Goal: Browse casually

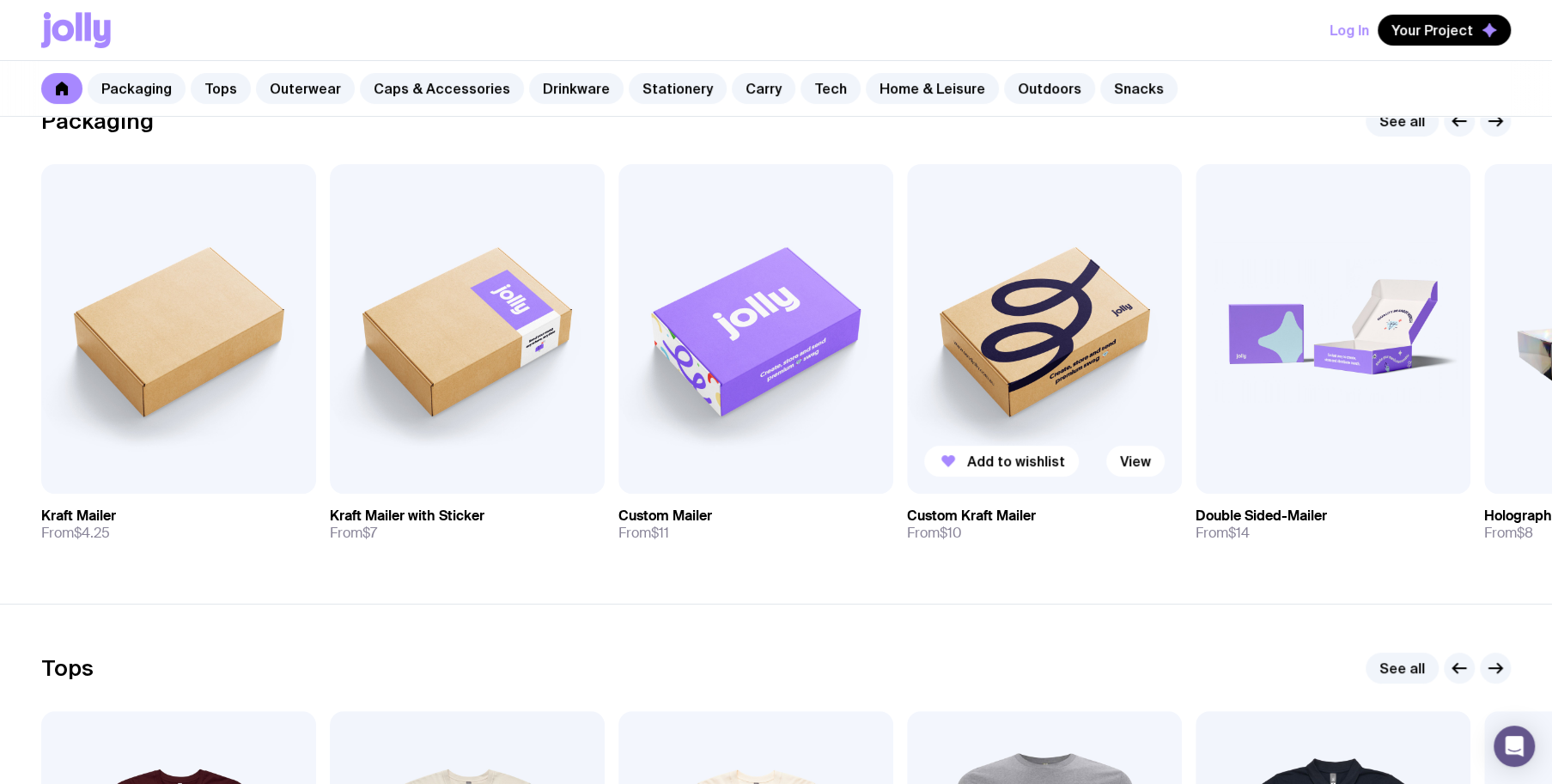
scroll to position [429, 0]
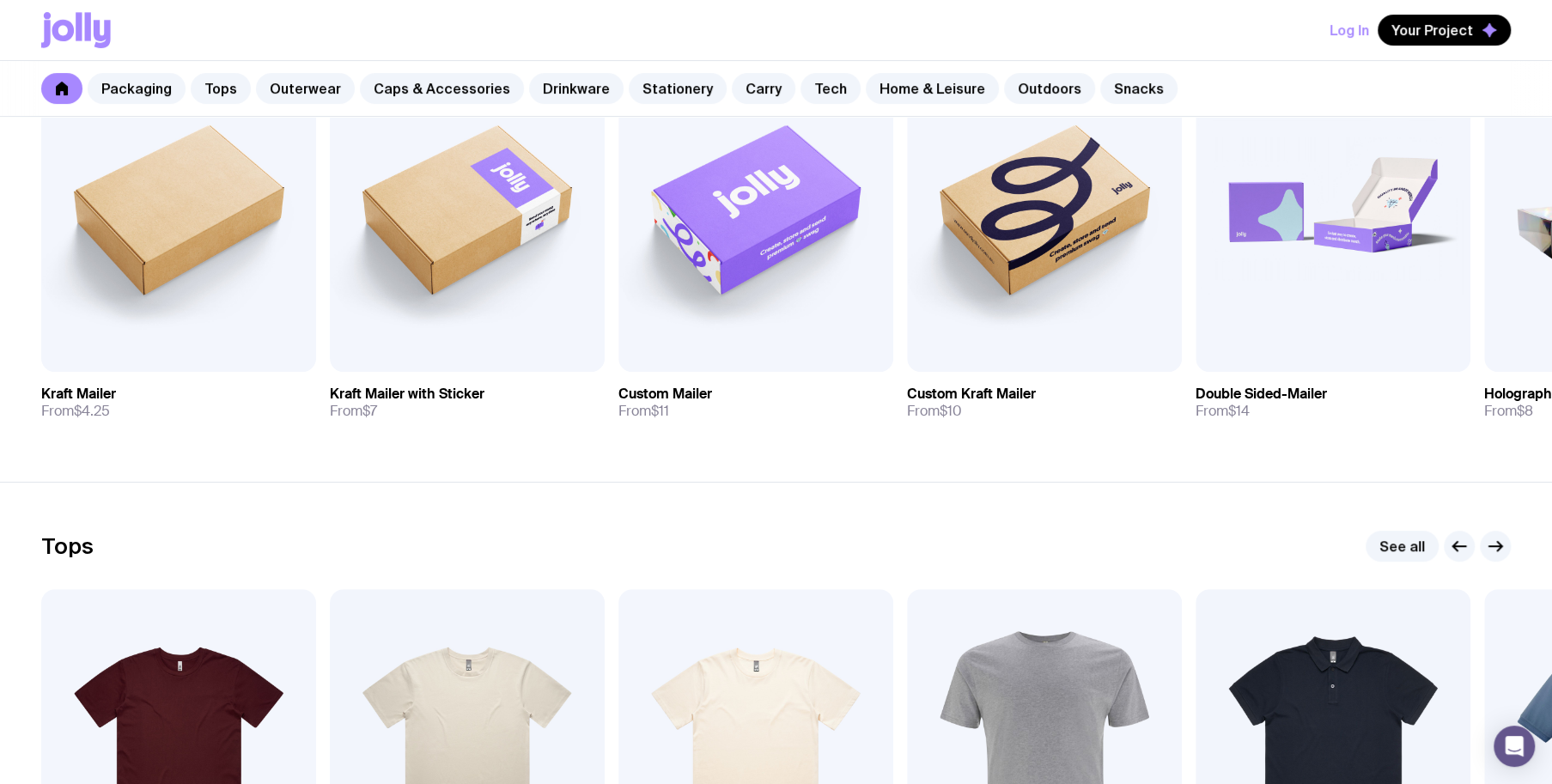
drag, startPoint x: 1190, startPoint y: 35, endPoint x: 1199, endPoint y: 50, distance: 17.5
click at [1190, 37] on div "Log In Your Project" at bounding box center [776, 30] width 1469 height 60
click at [1207, 70] on div "Packaging Tops Outerwear Caps & Accessories Drinkware Stationery Carry Tech Hom…" at bounding box center [776, 89] width 1552 height 56
click at [1209, 41] on div "Log In Your Project" at bounding box center [776, 30] width 1469 height 60
click at [1215, 76] on div "Packaging Tops Outerwear Caps & Accessories Drinkware Stationery Carry Tech Hom…" at bounding box center [776, 89] width 1552 height 56
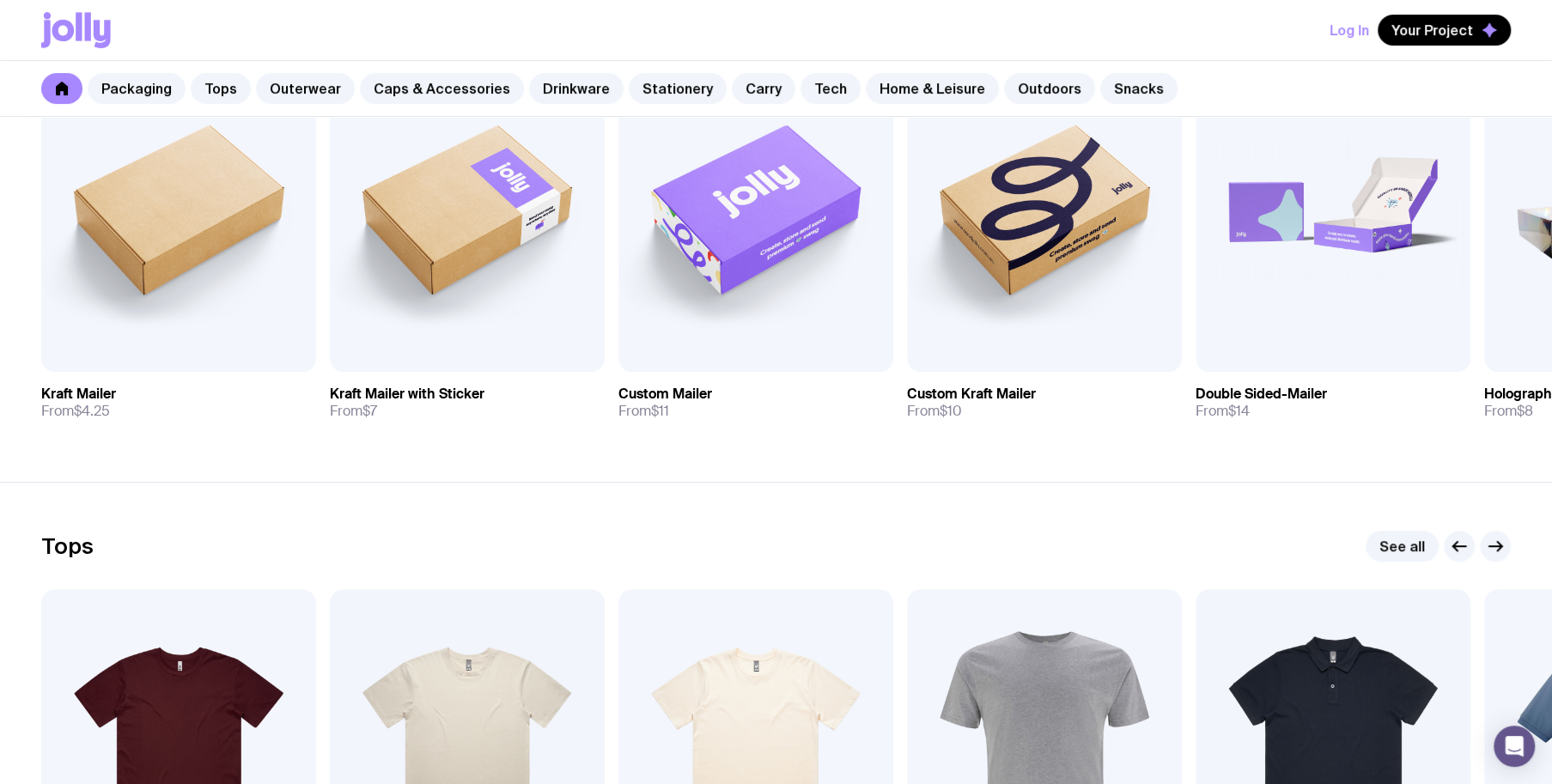
click at [1217, 44] on div "Log In Your Project" at bounding box center [776, 30] width 1469 height 60
click at [1228, 74] on div "Packaging Tops Outerwear Caps & Accessories Drinkware Stationery Carry Tech Hom…" at bounding box center [776, 89] width 1552 height 56
drag, startPoint x: 1238, startPoint y: 87, endPoint x: 1246, endPoint y: 83, distance: 8.9
click at [1241, 87] on div "Packaging Tops Outerwear Caps & Accessories Drinkware Stationery Carry Tech Hom…" at bounding box center [776, 89] width 1552 height 56
drag, startPoint x: 1298, startPoint y: 50, endPoint x: 1304, endPoint y: 79, distance: 29.6
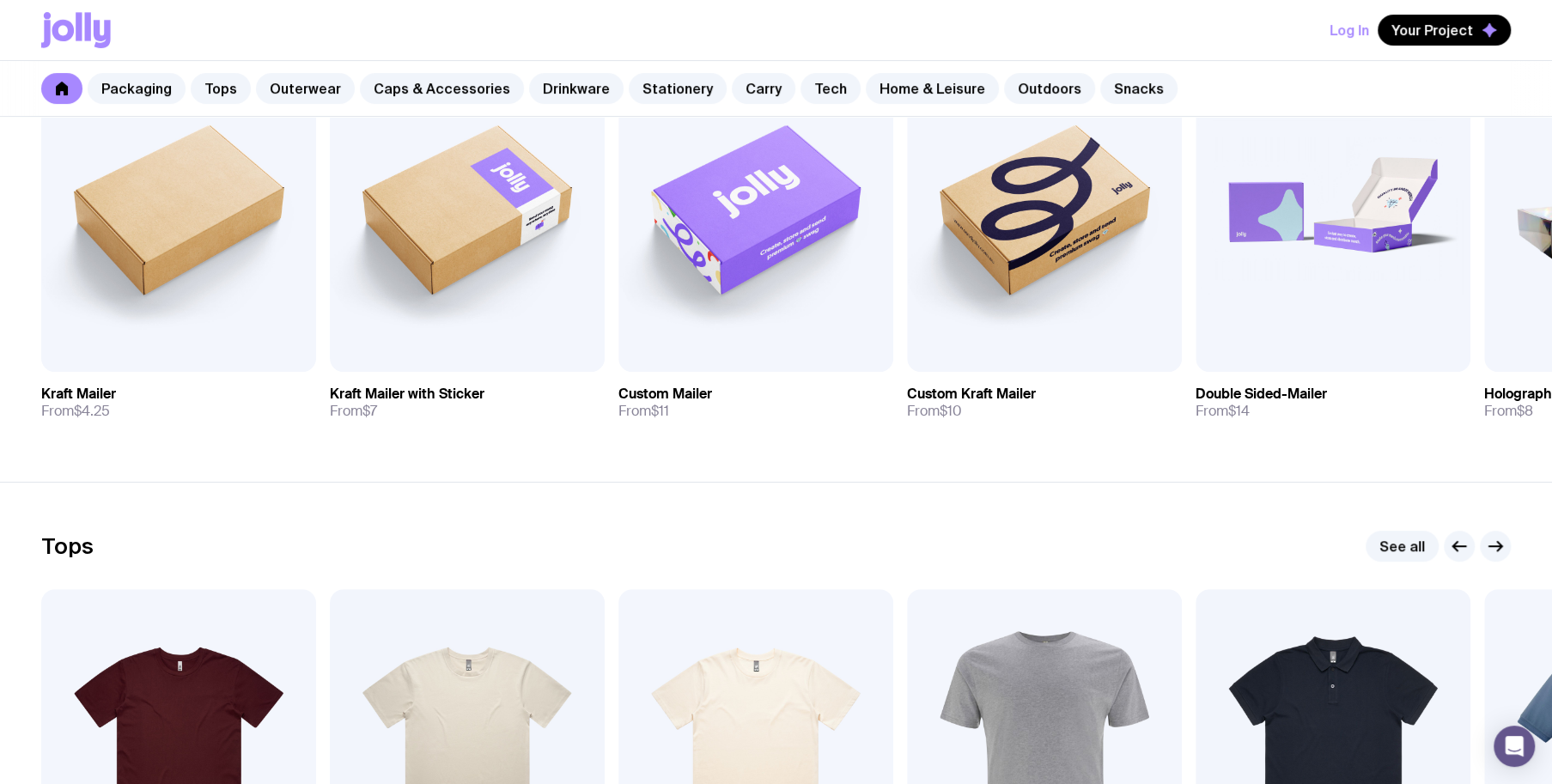
click at [1298, 49] on div "Log In Your Project" at bounding box center [776, 30] width 1469 height 60
click at [1307, 79] on div "Packaging Tops Outerwear Caps & Accessories Drinkware Stationery Carry Tech Hom…" at bounding box center [776, 89] width 1552 height 56
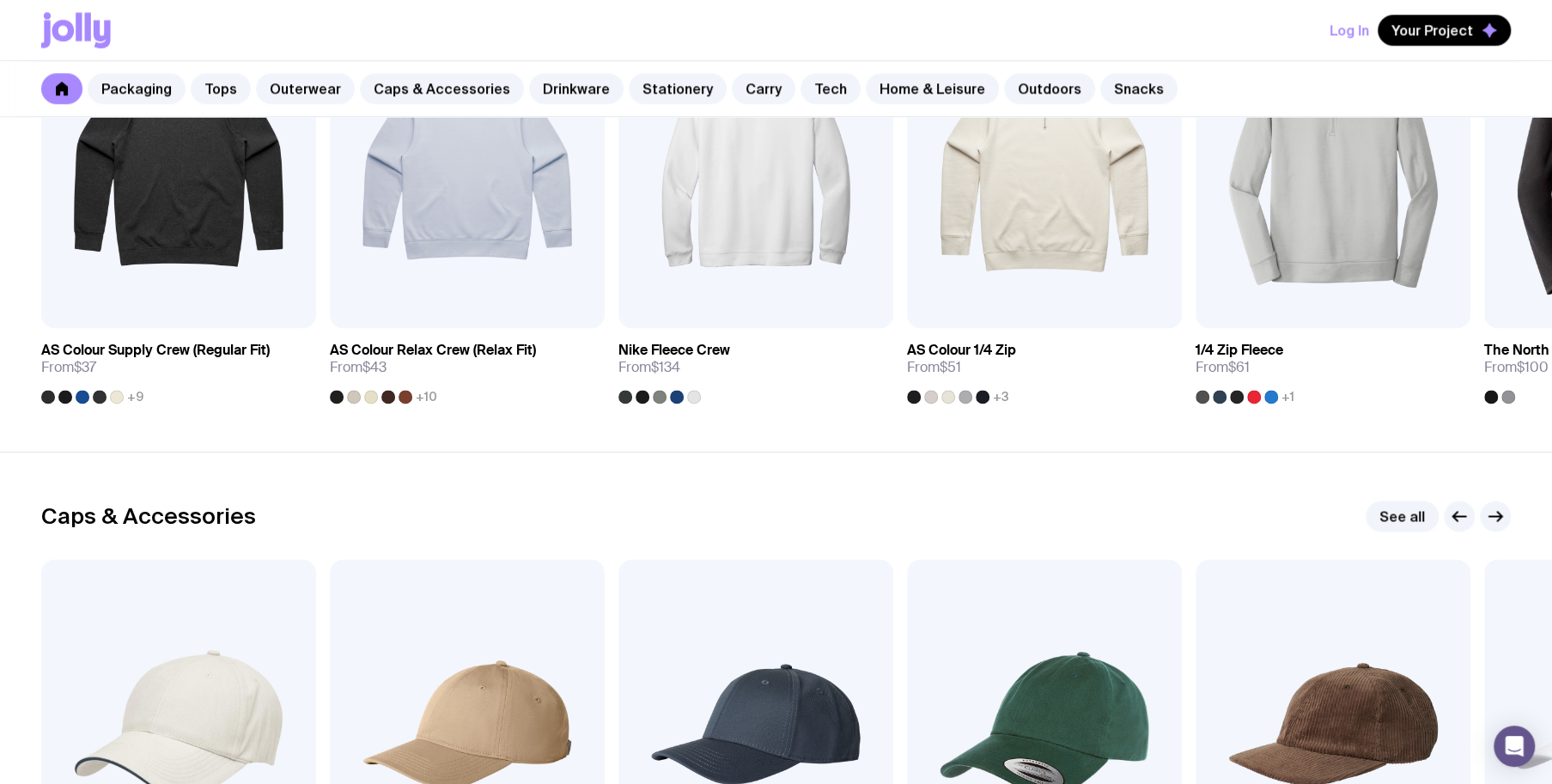
scroll to position [1459, 0]
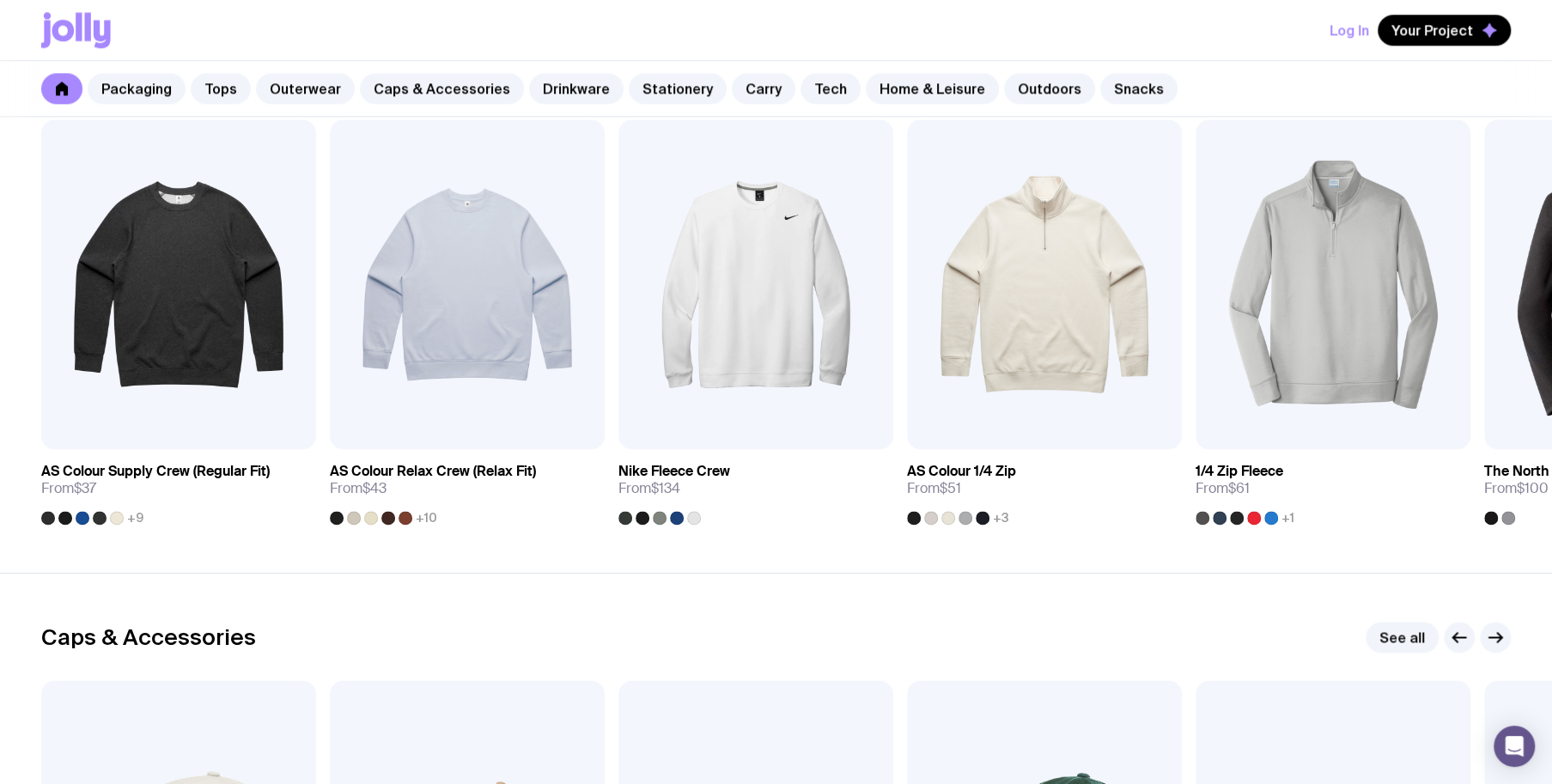
click at [1106, 638] on div "Caps & Accessories See all" at bounding box center [776, 637] width 1469 height 31
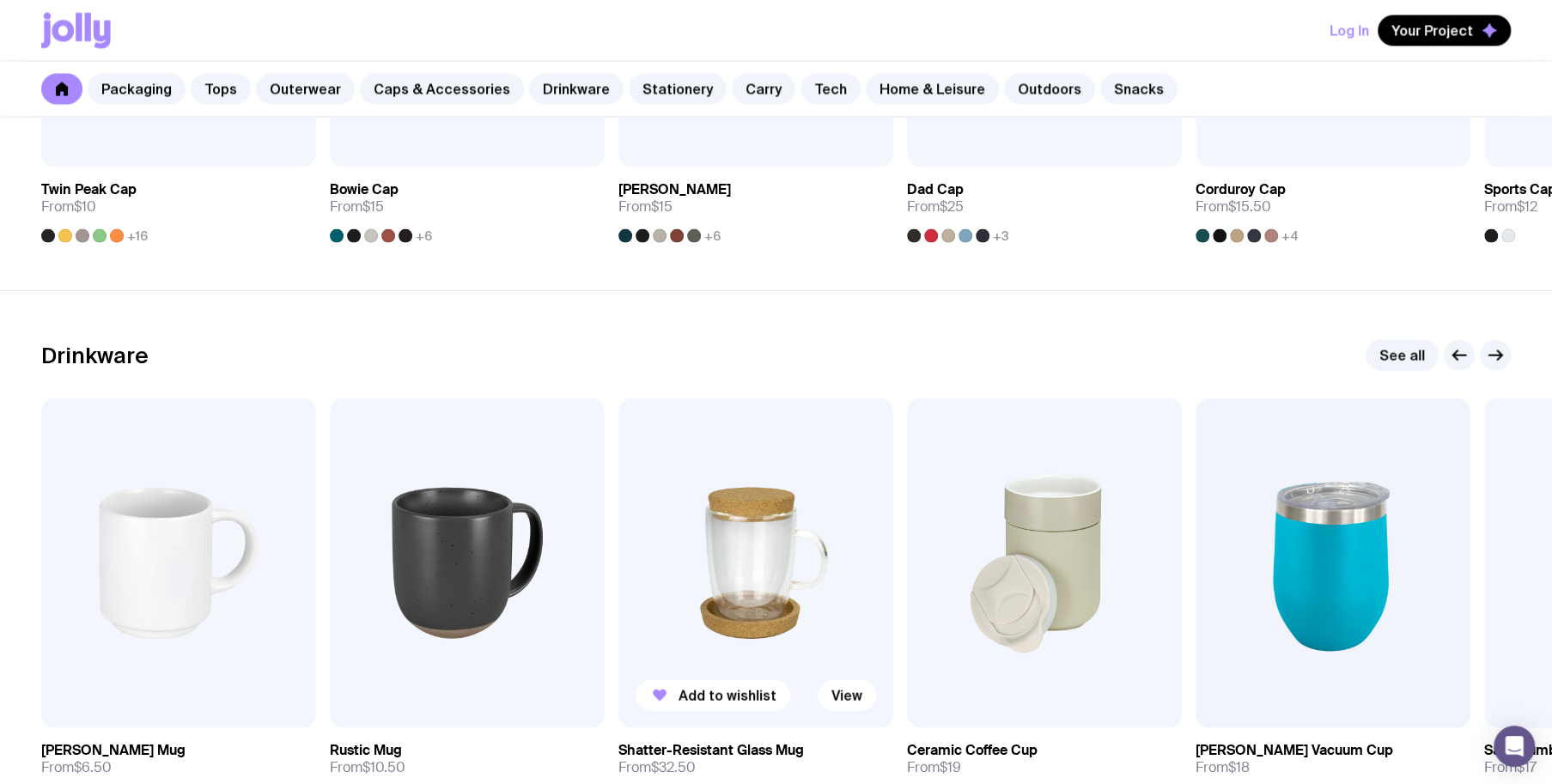
scroll to position [2404, 0]
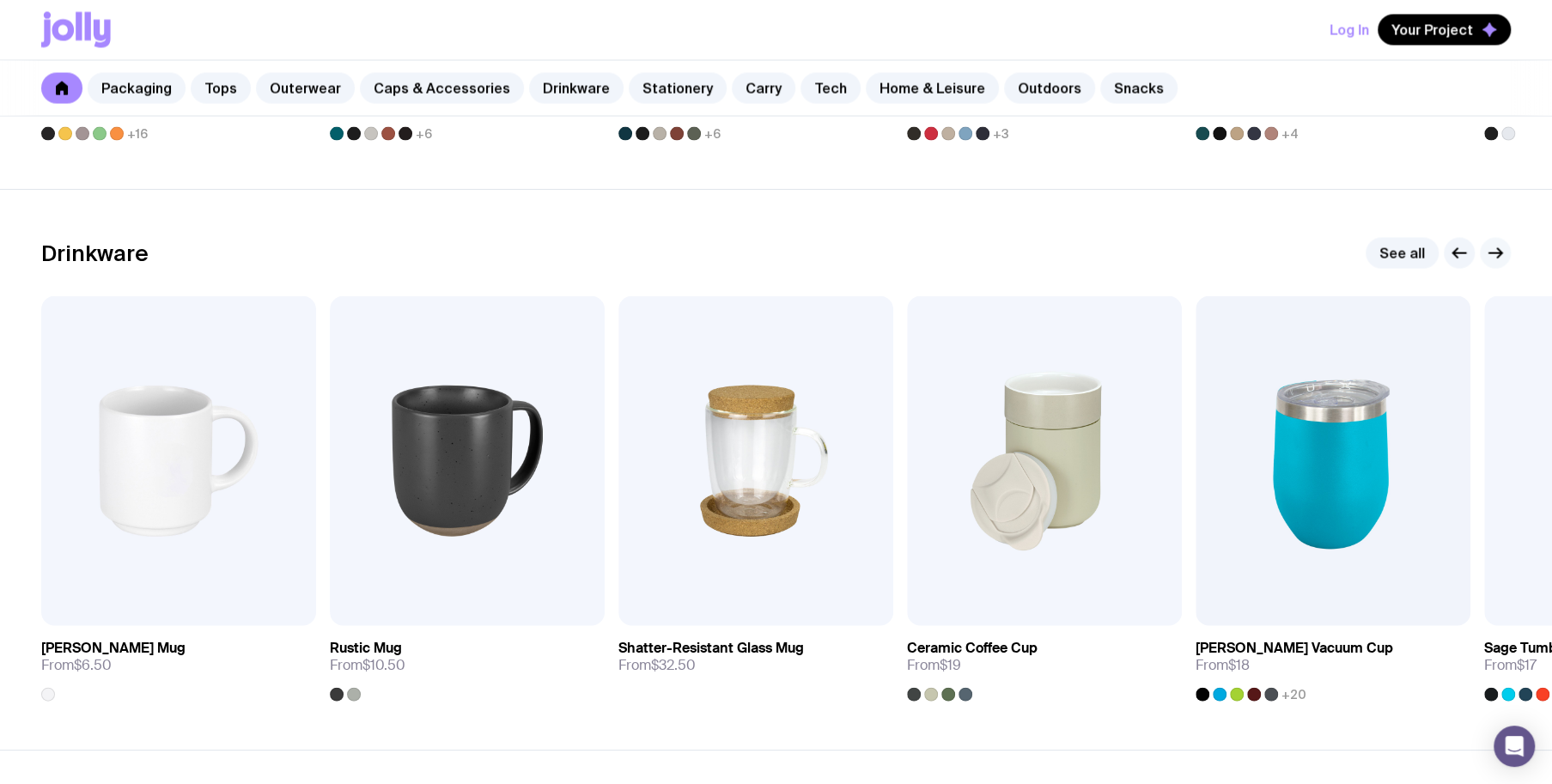
click at [1508, 249] on button "button" at bounding box center [1495, 254] width 31 height 31
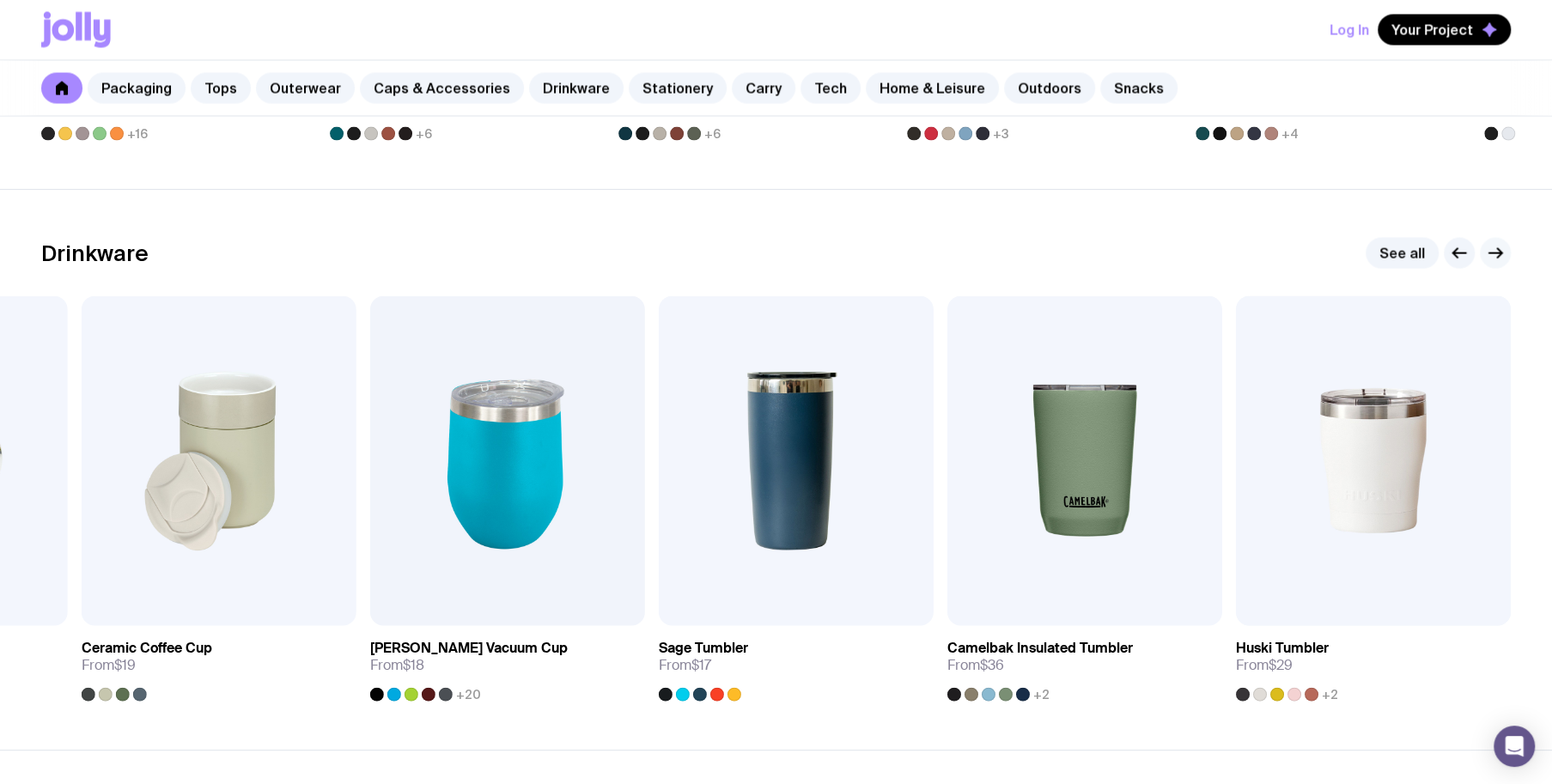
click at [1503, 252] on icon "button" at bounding box center [1495, 254] width 21 height 21
click at [1494, 250] on icon "button" at bounding box center [1495, 254] width 21 height 21
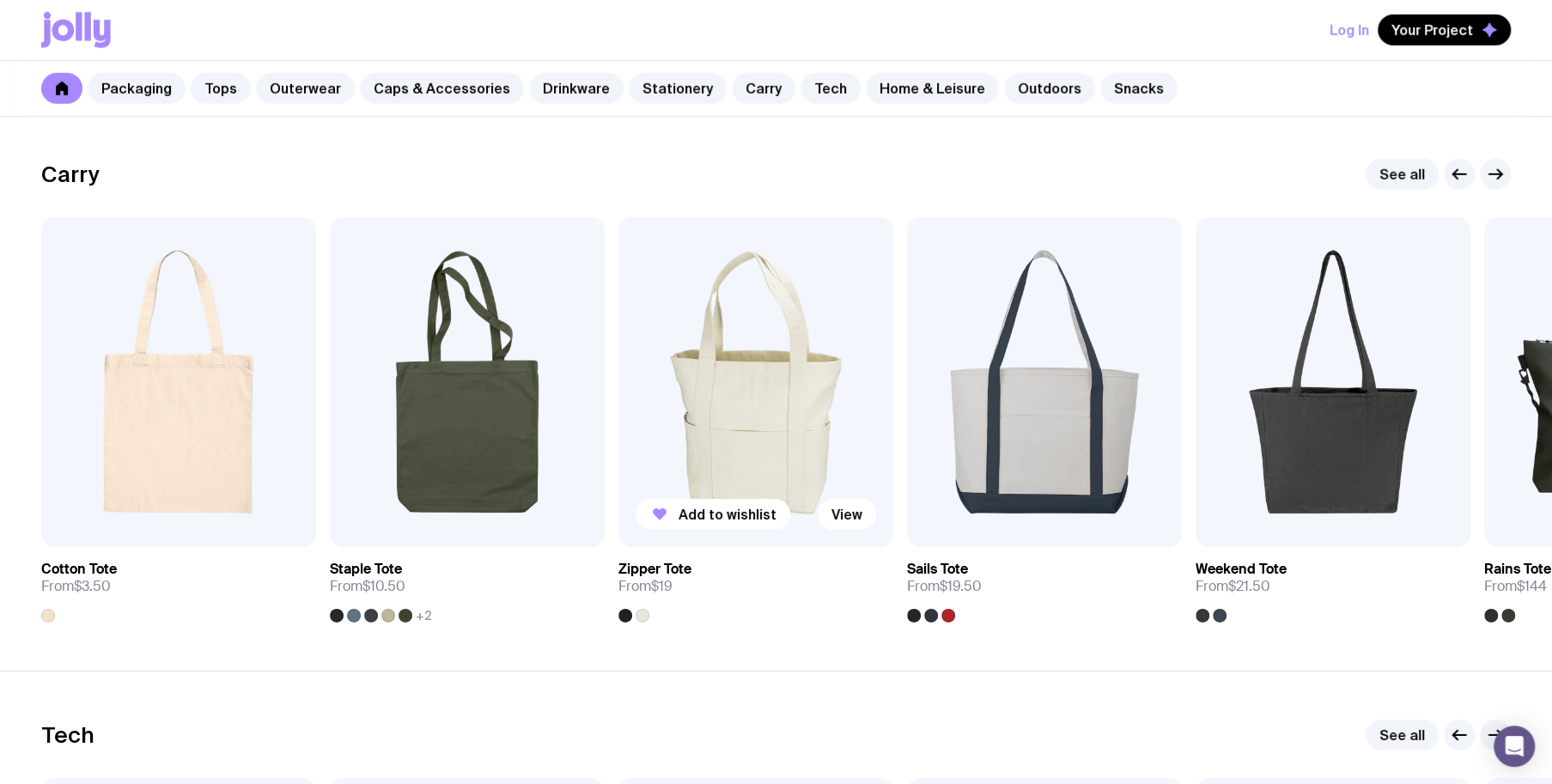
scroll to position [3605, 0]
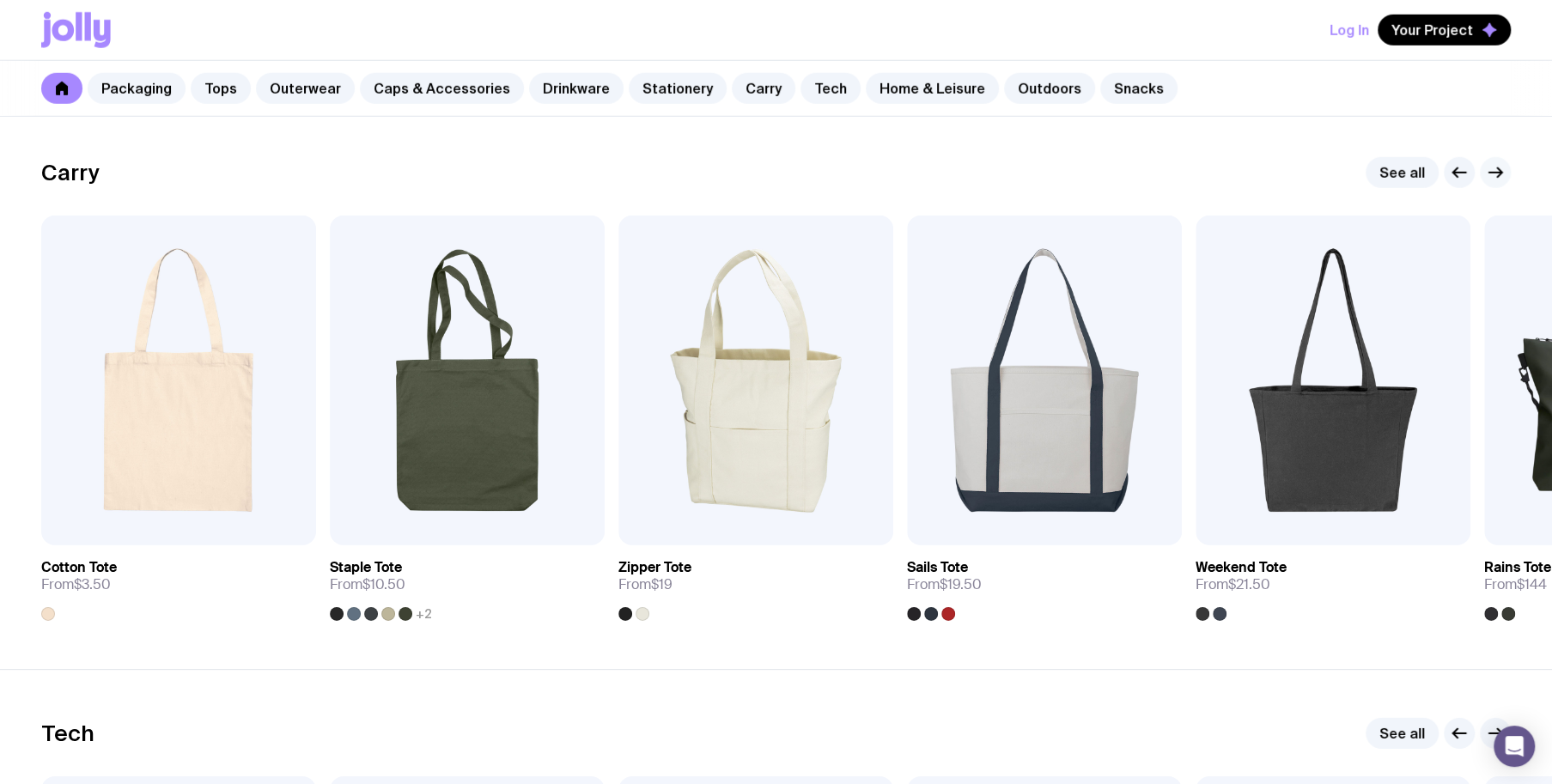
click at [1499, 170] on icon "button" at bounding box center [1499, 173] width 4 height 10
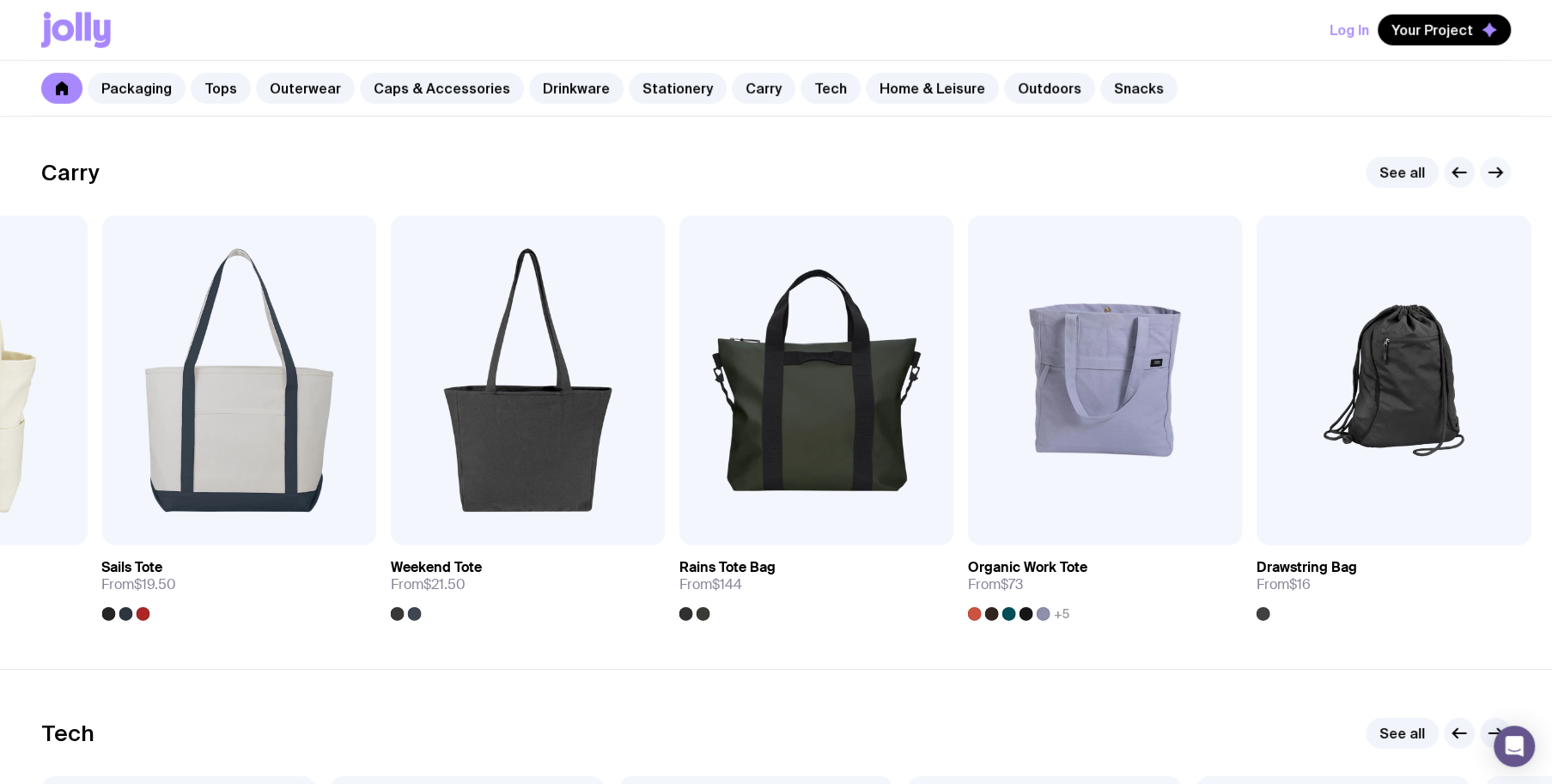
click at [1499, 170] on icon "button" at bounding box center [1499, 173] width 4 height 10
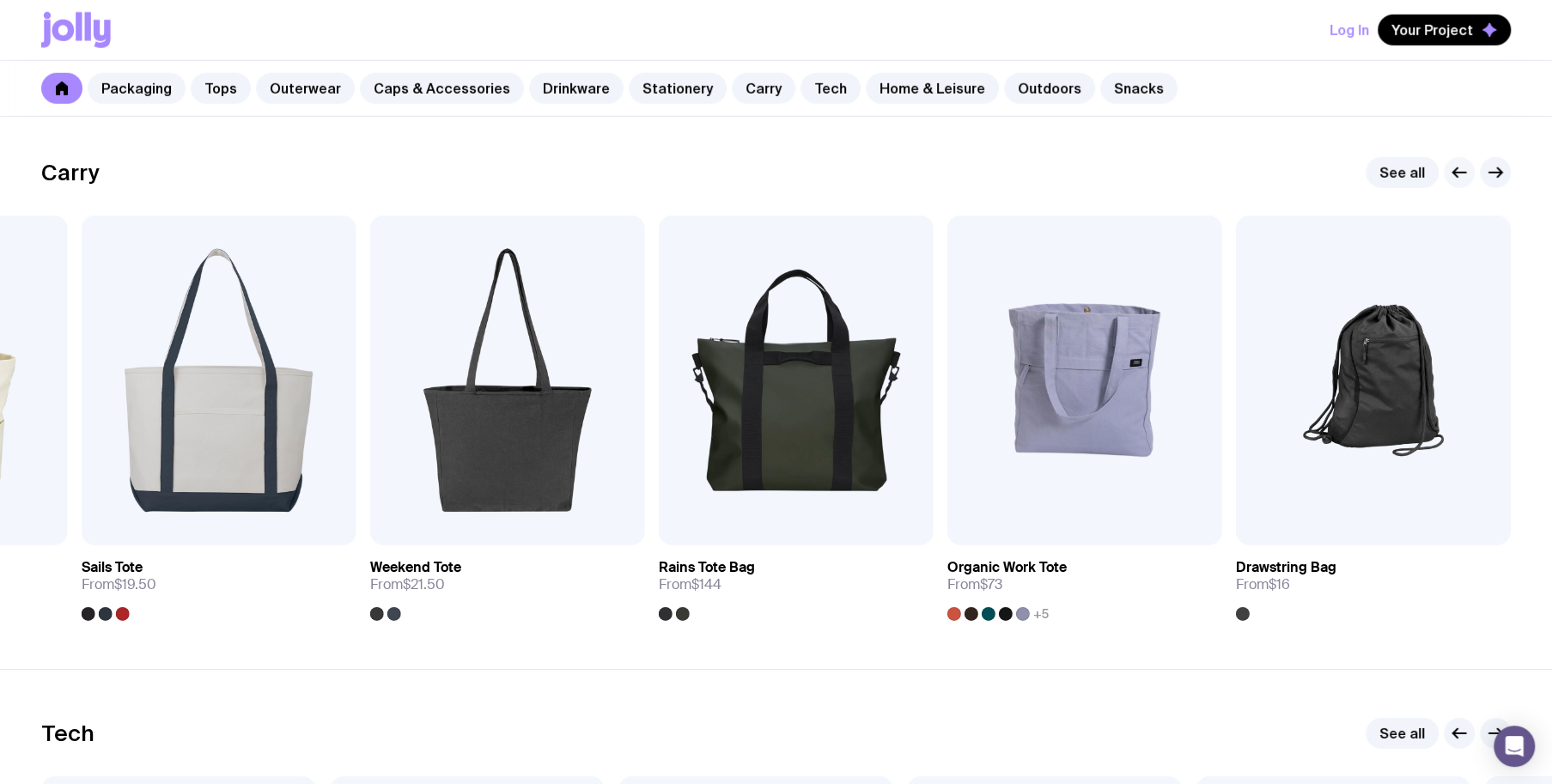
click at [1455, 159] on button "button" at bounding box center [1459, 173] width 31 height 31
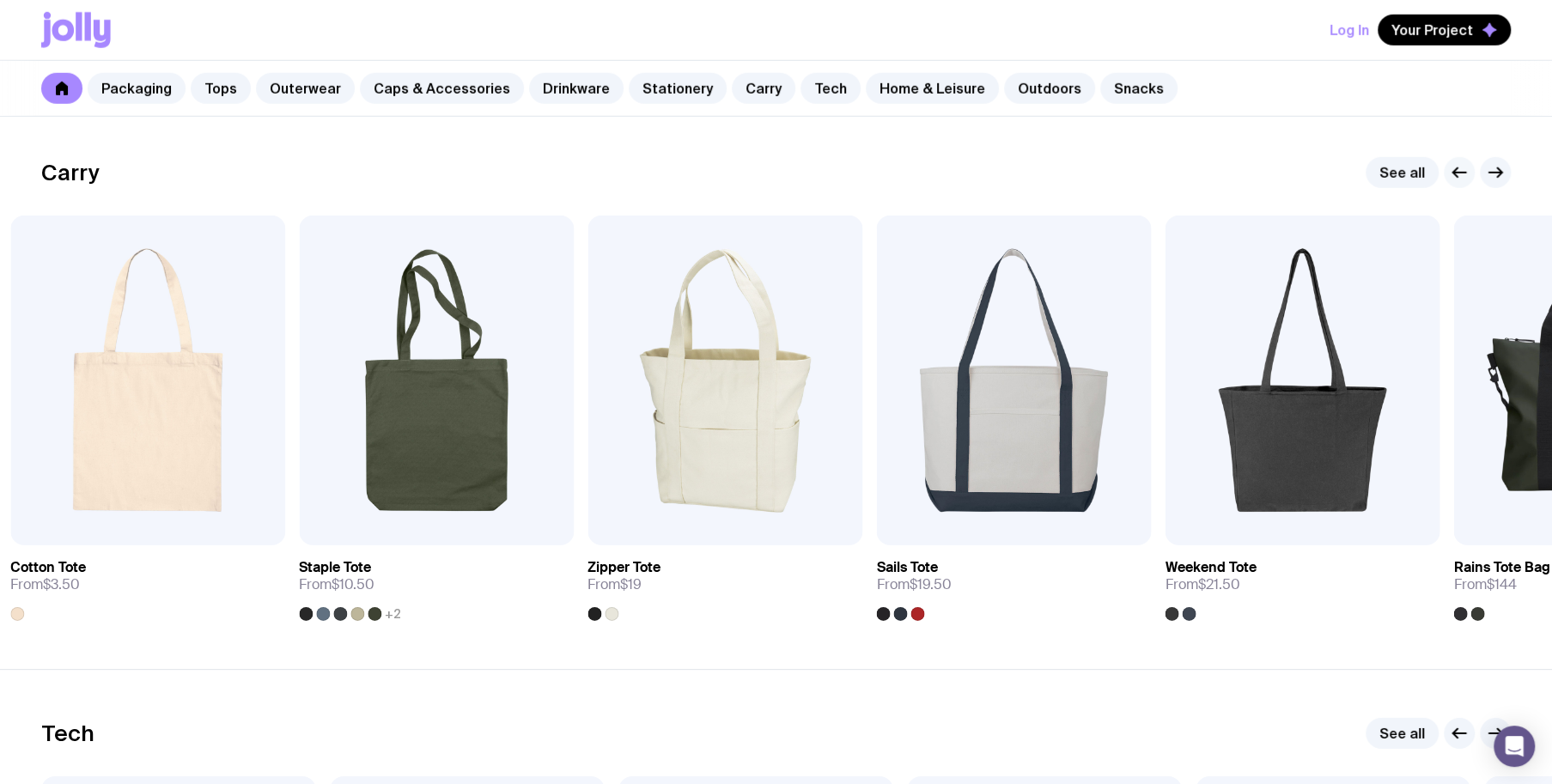
click at [1454, 160] on button "button" at bounding box center [1459, 173] width 31 height 31
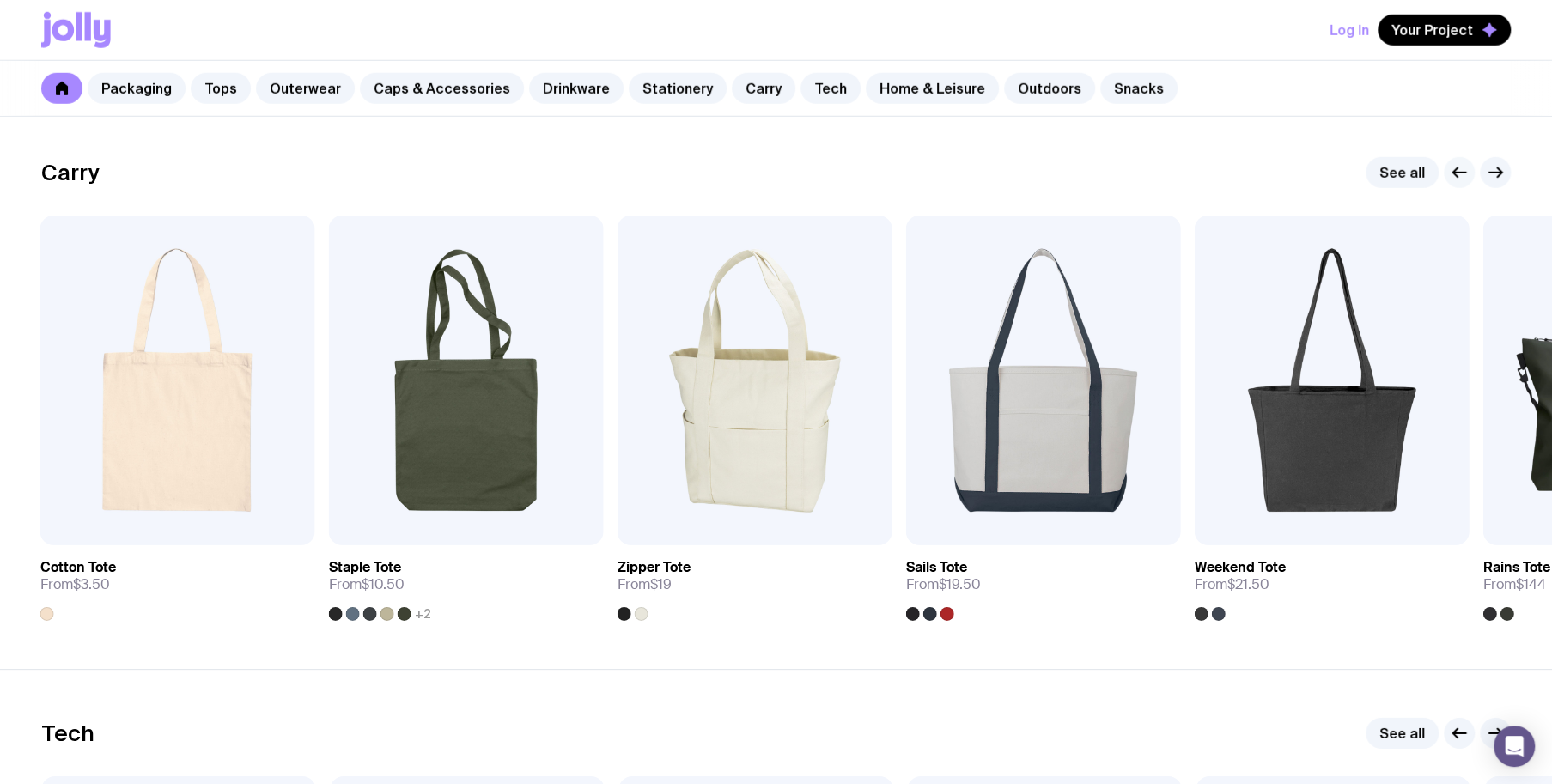
click at [1454, 160] on button "button" at bounding box center [1459, 173] width 31 height 31
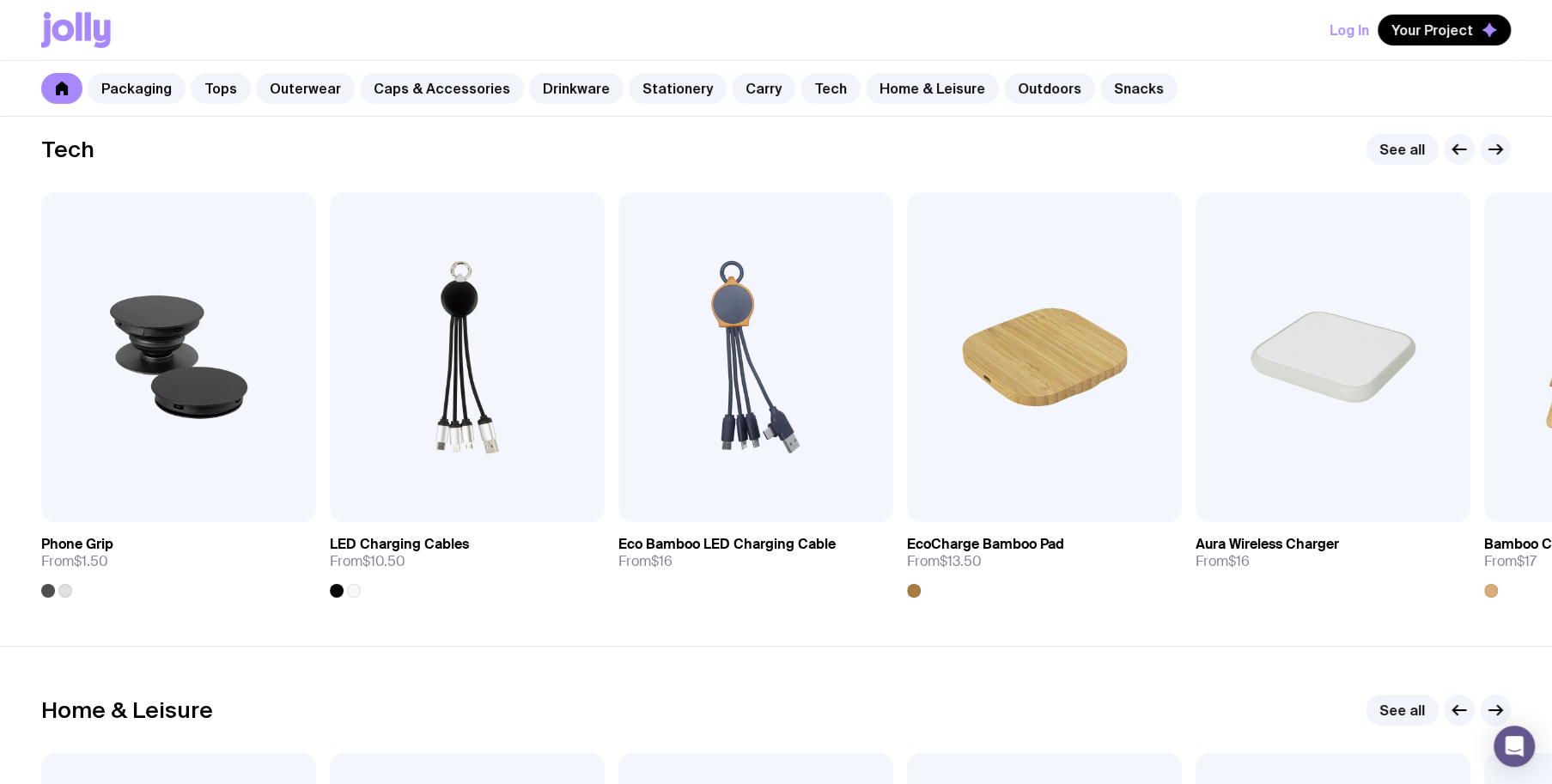
scroll to position [4207, 0]
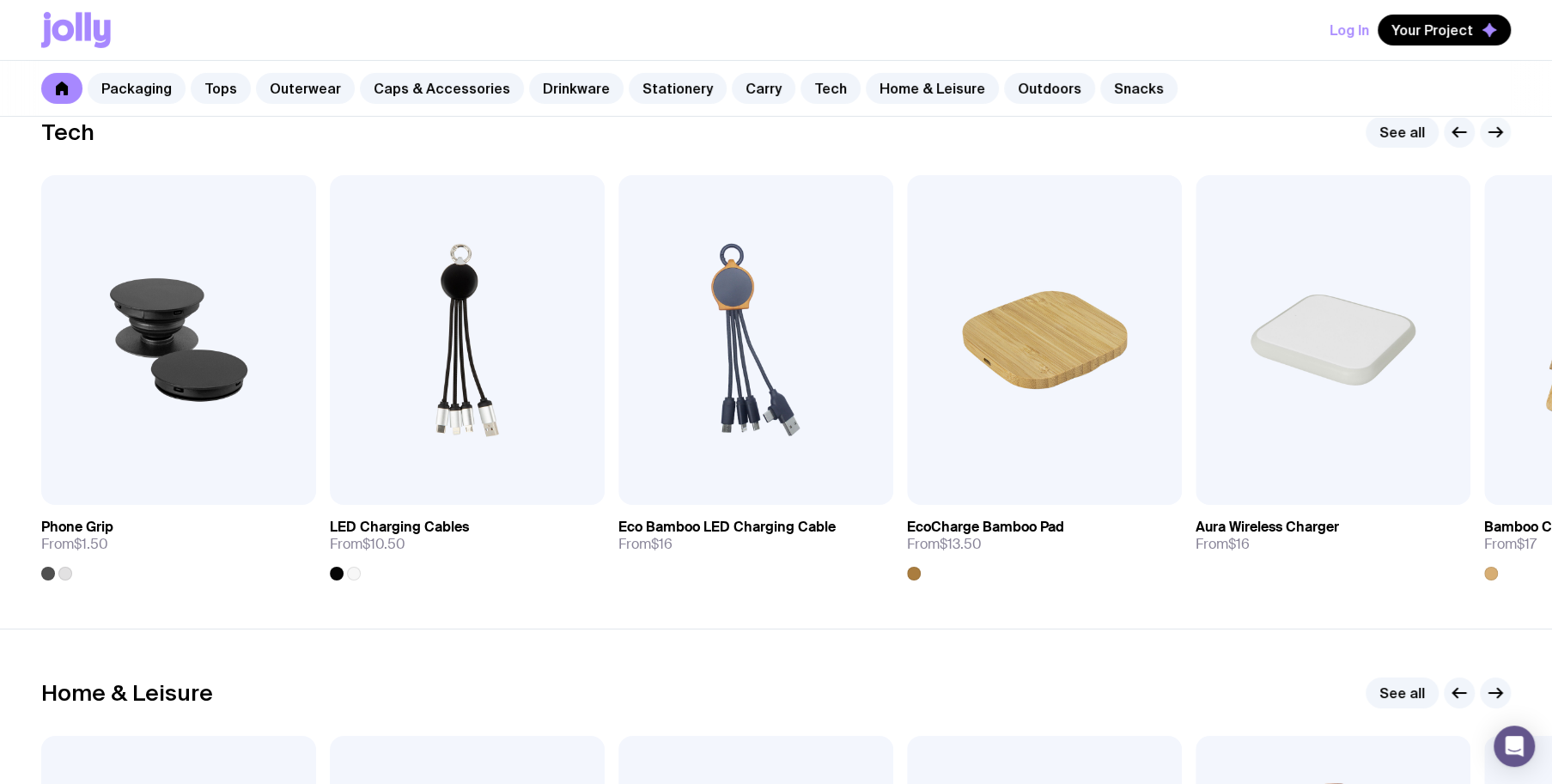
click at [1502, 130] on icon "button" at bounding box center [1495, 132] width 21 height 21
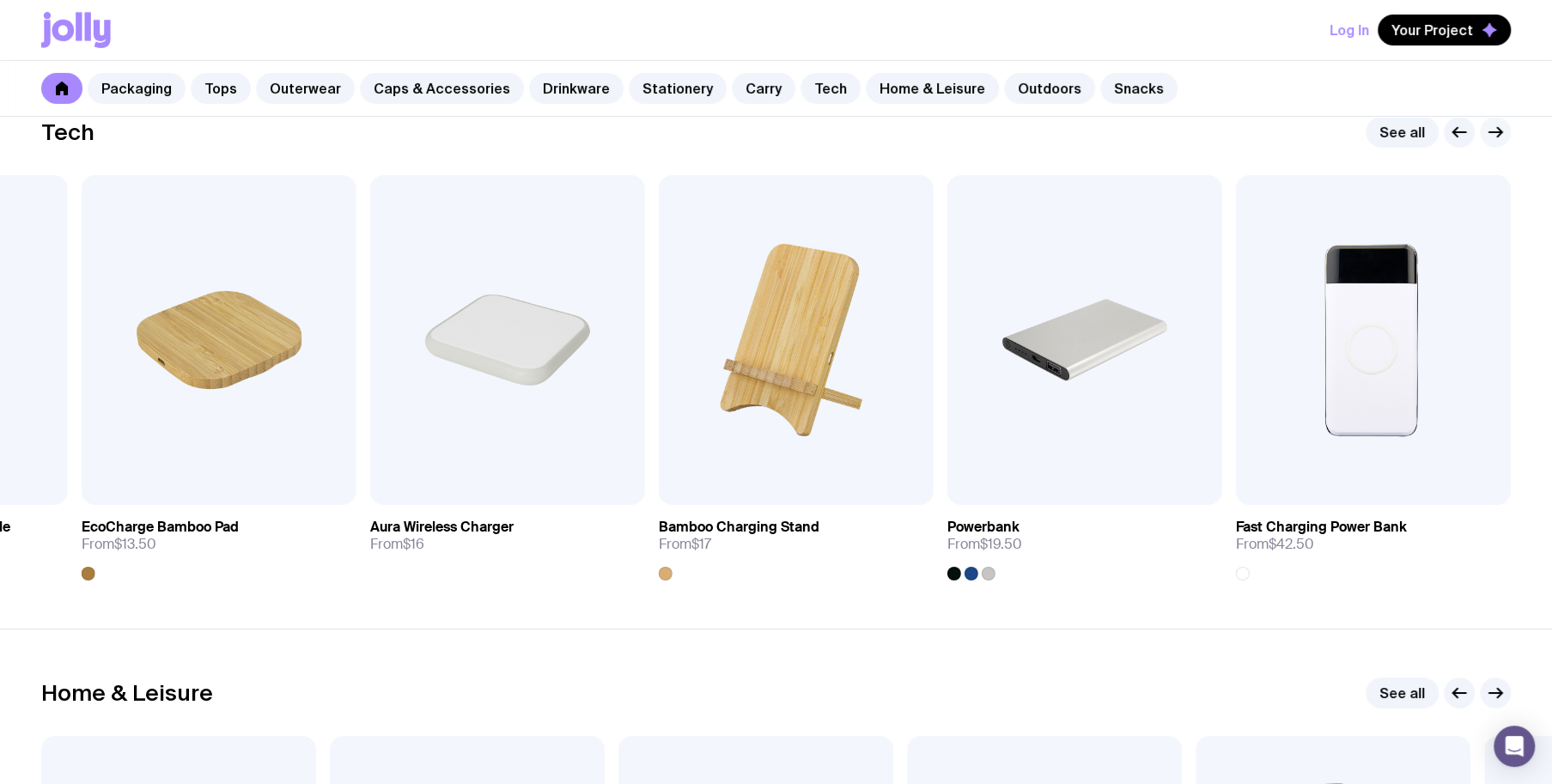
click at [1502, 130] on icon "button" at bounding box center [1495, 132] width 21 height 21
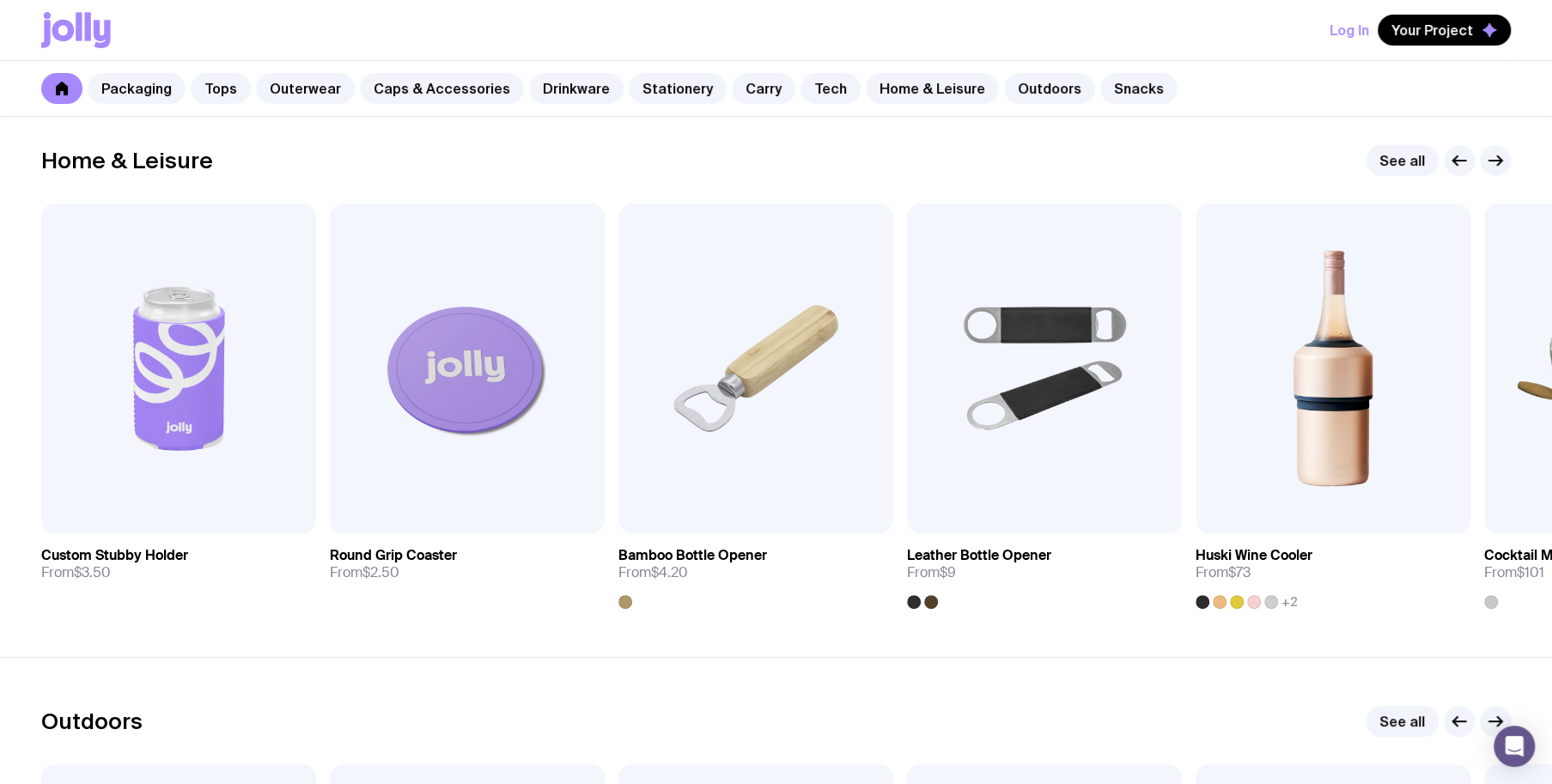
scroll to position [4721, 0]
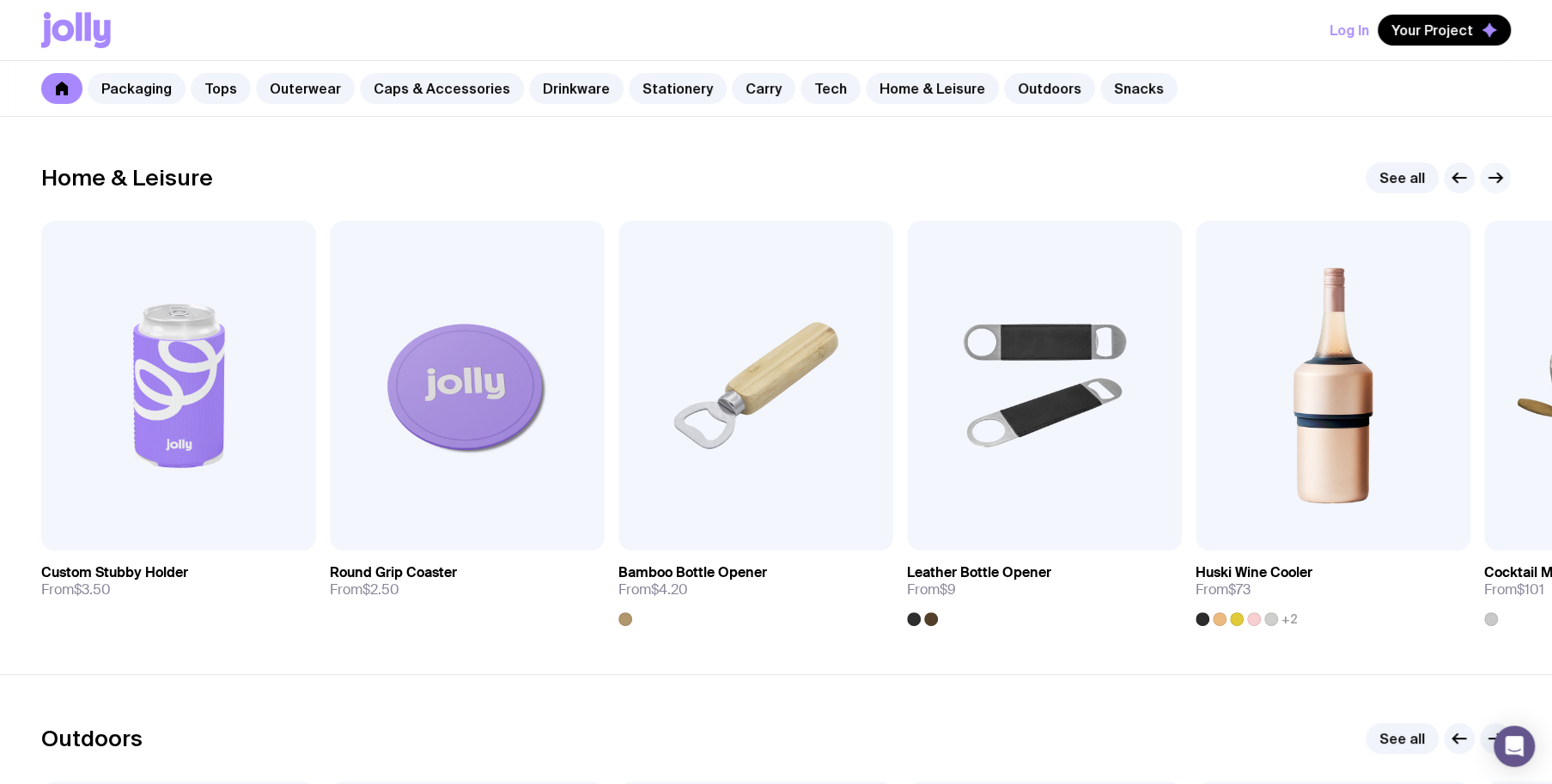
click at [1499, 175] on icon "button" at bounding box center [1499, 178] width 4 height 10
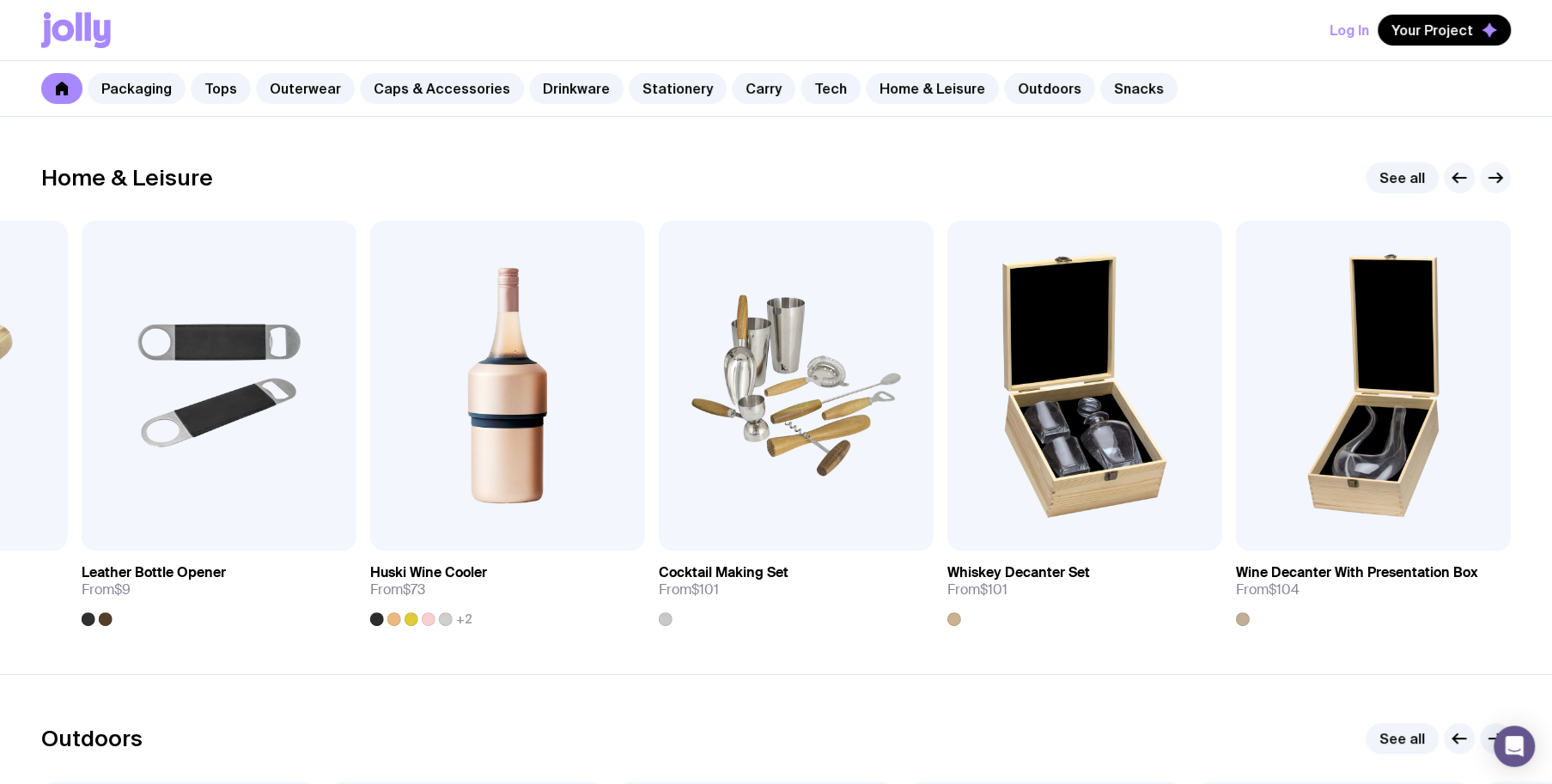
click at [1499, 175] on icon "button" at bounding box center [1499, 178] width 4 height 10
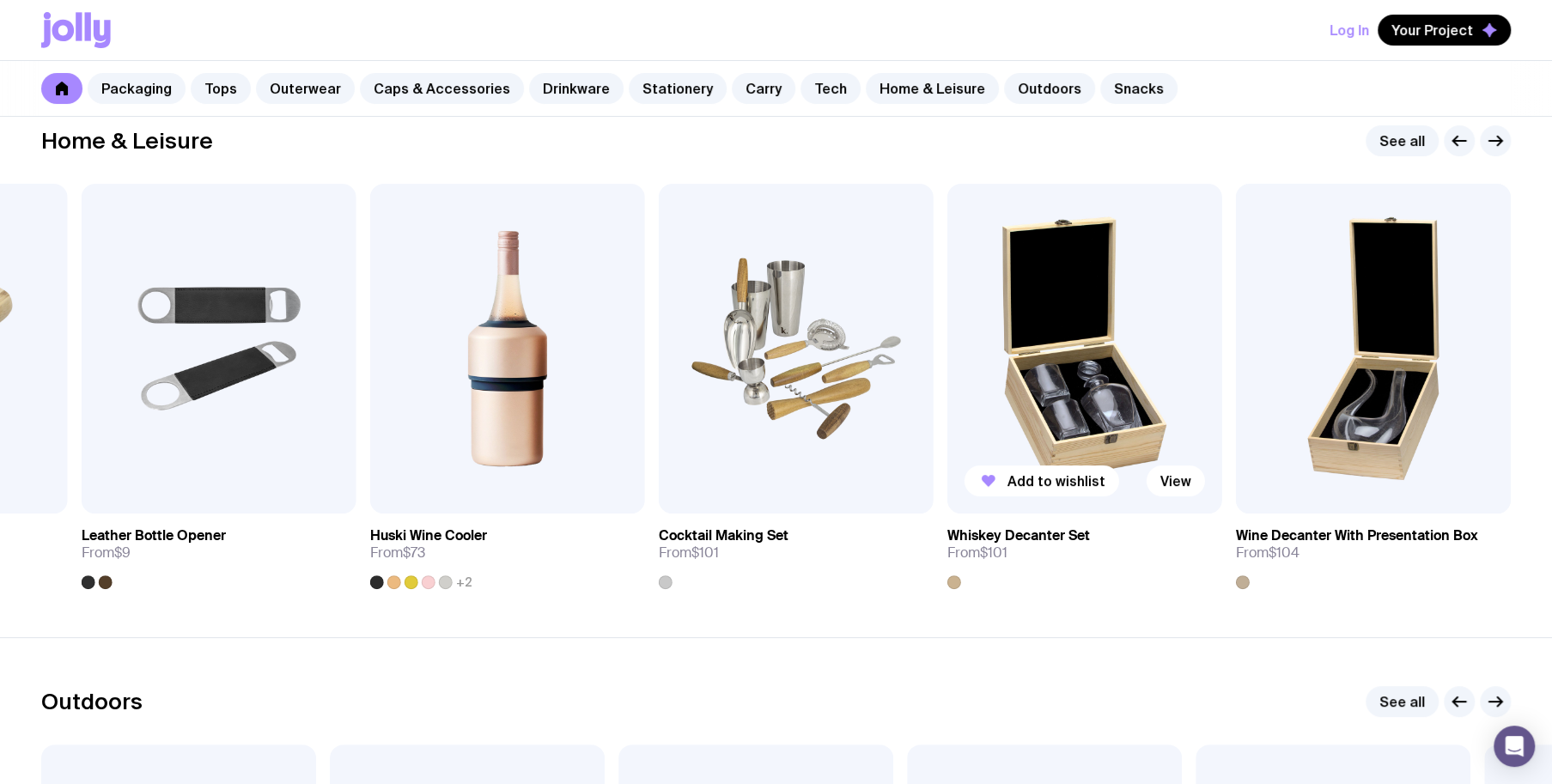
scroll to position [5151, 0]
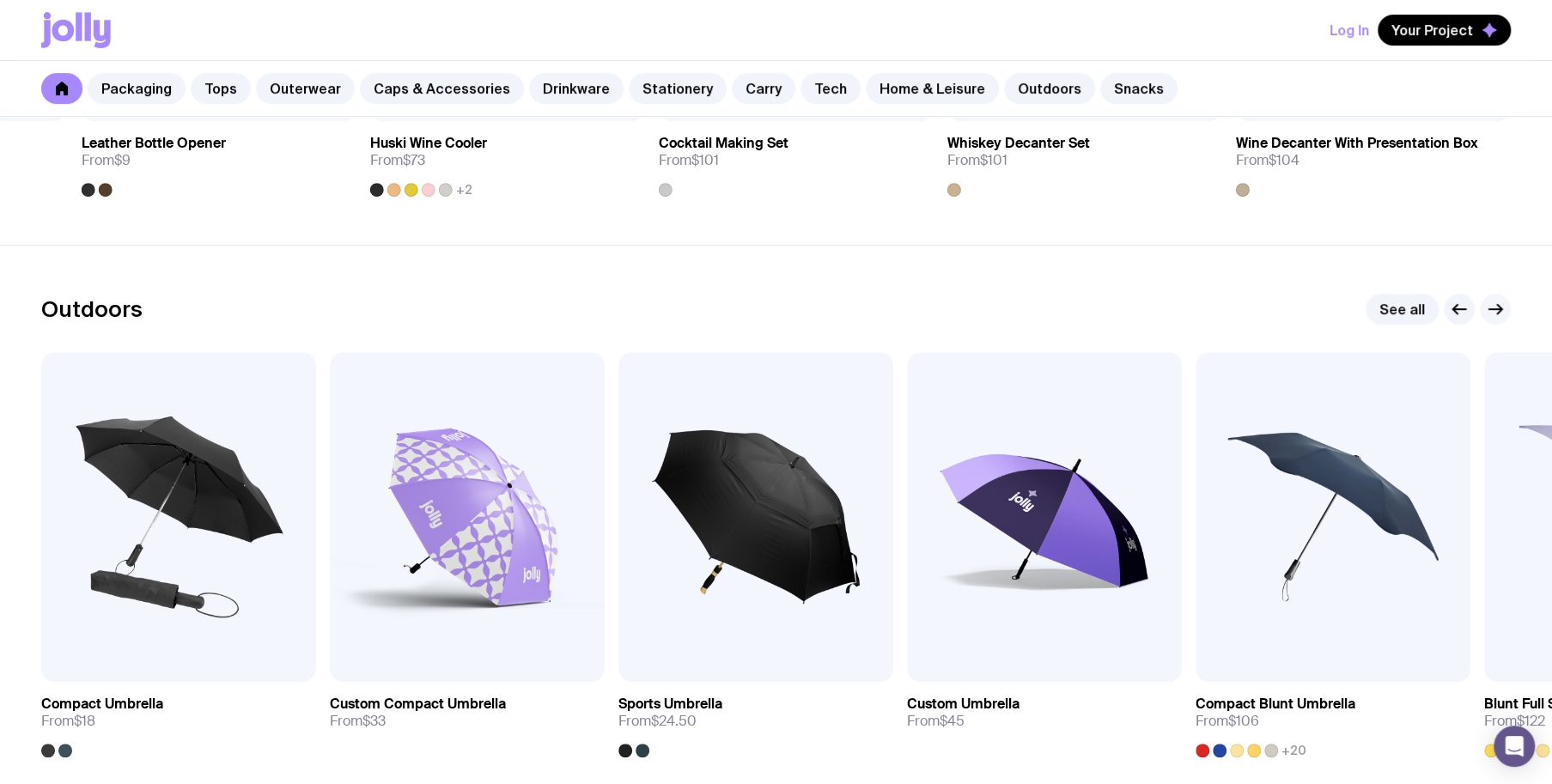
click at [1505, 297] on button "button" at bounding box center [1495, 309] width 31 height 31
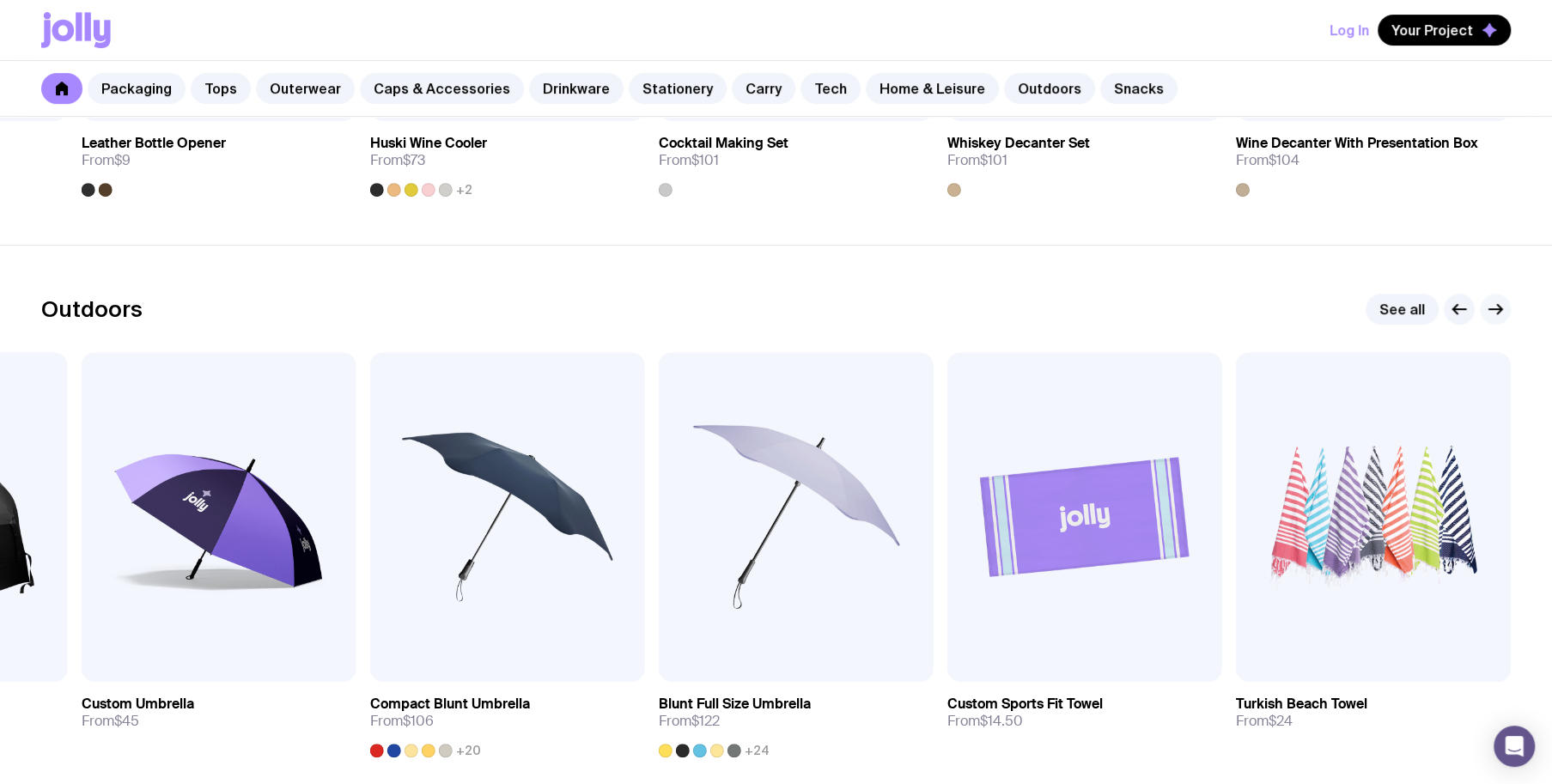
click at [1505, 297] on button "button" at bounding box center [1495, 309] width 31 height 31
click at [1455, 307] on icon "button" at bounding box center [1459, 309] width 21 height 21
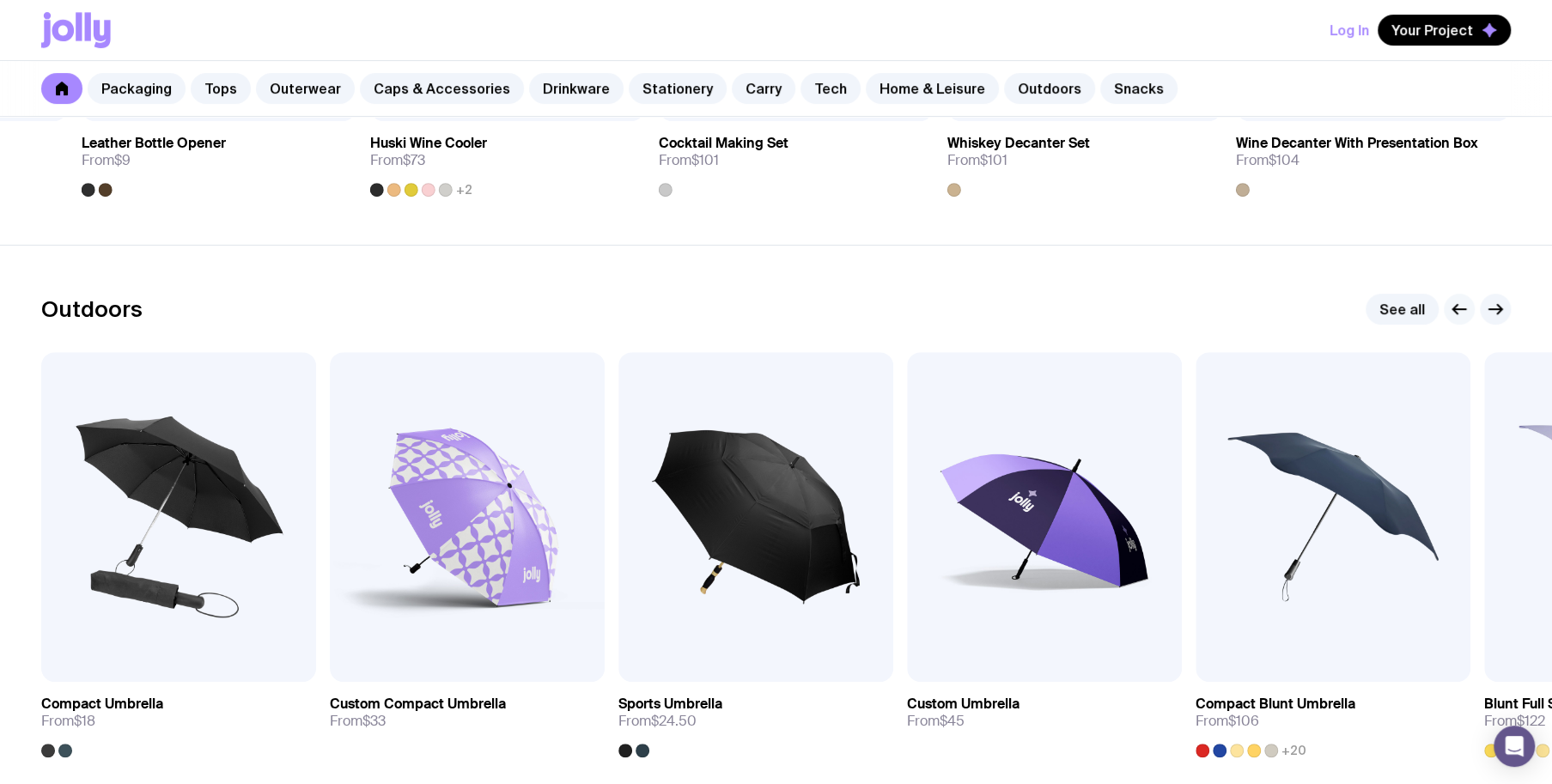
click at [1457, 315] on icon "button" at bounding box center [1459, 309] width 21 height 21
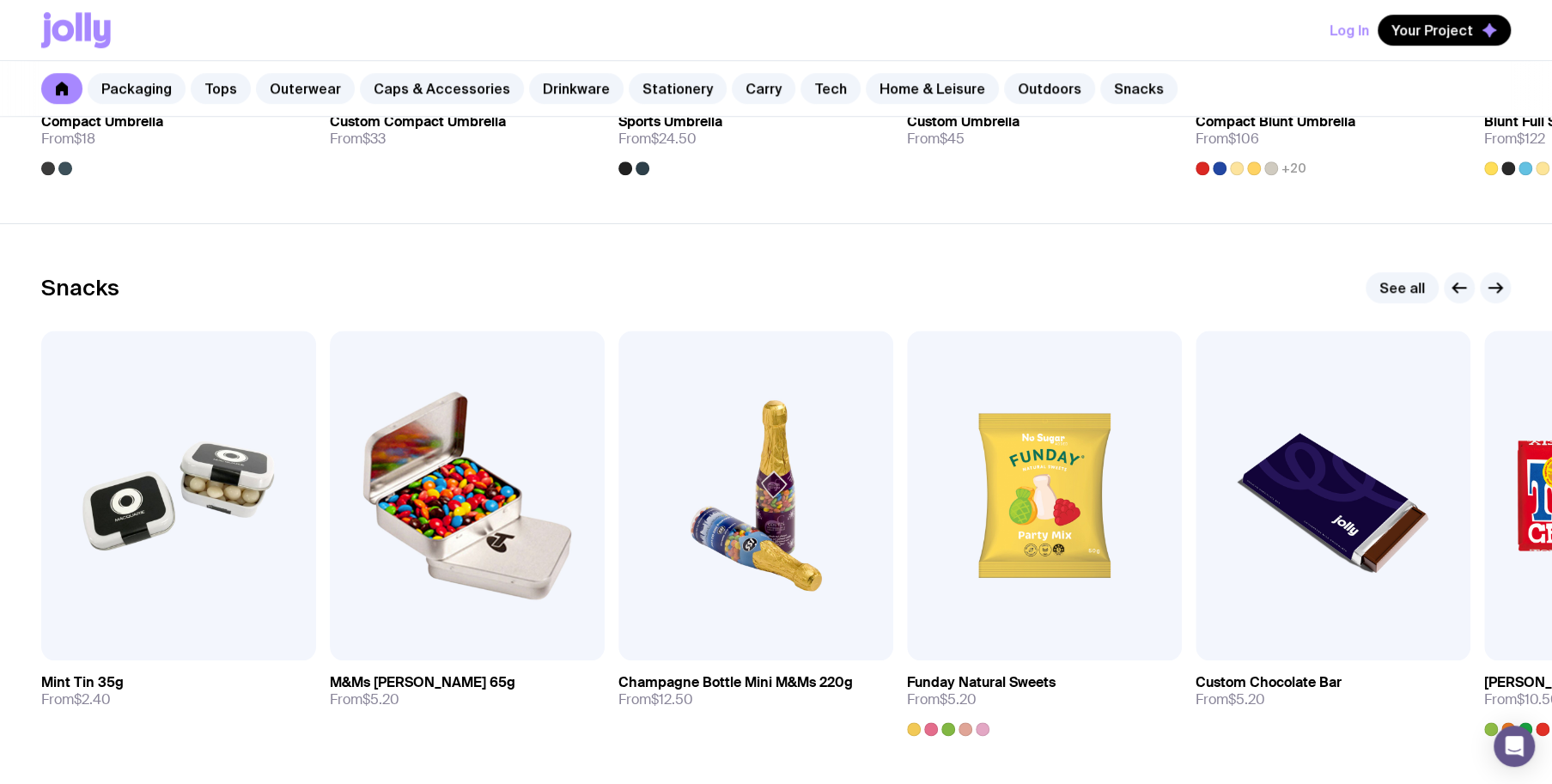
scroll to position [5837, 0]
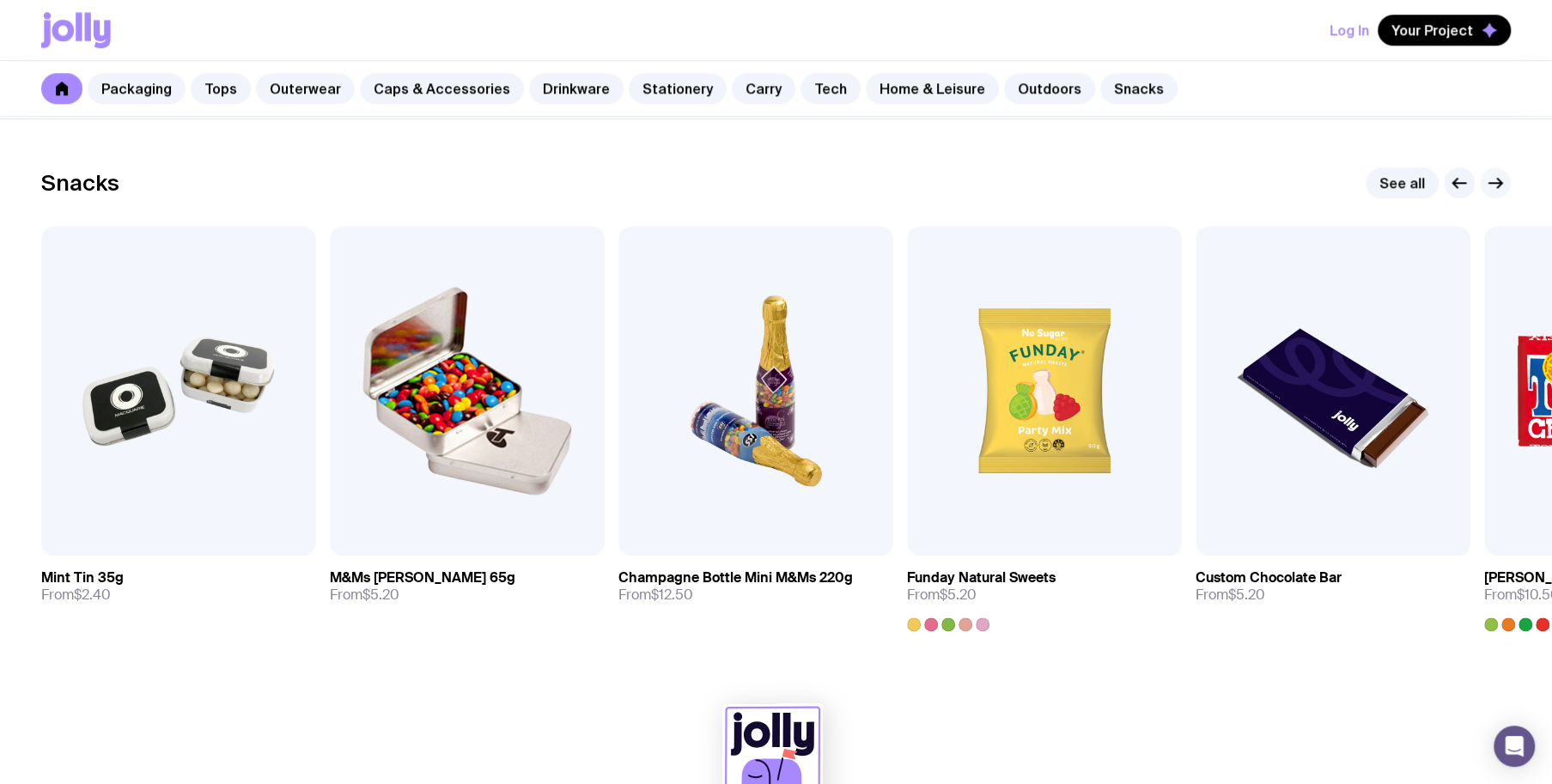
click at [1491, 178] on icon "button" at bounding box center [1495, 183] width 21 height 21
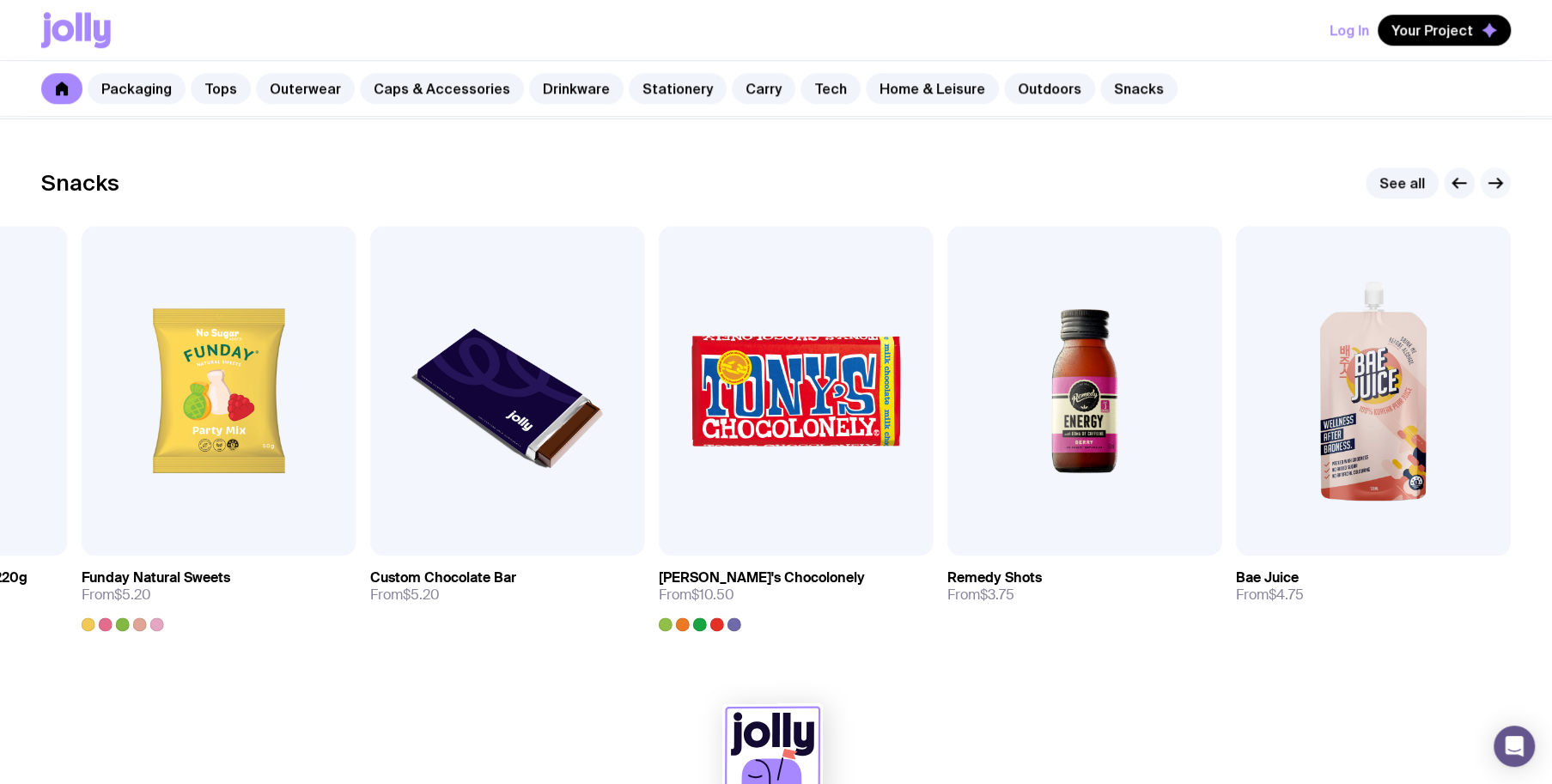
click at [1491, 177] on icon "button" at bounding box center [1495, 183] width 21 height 21
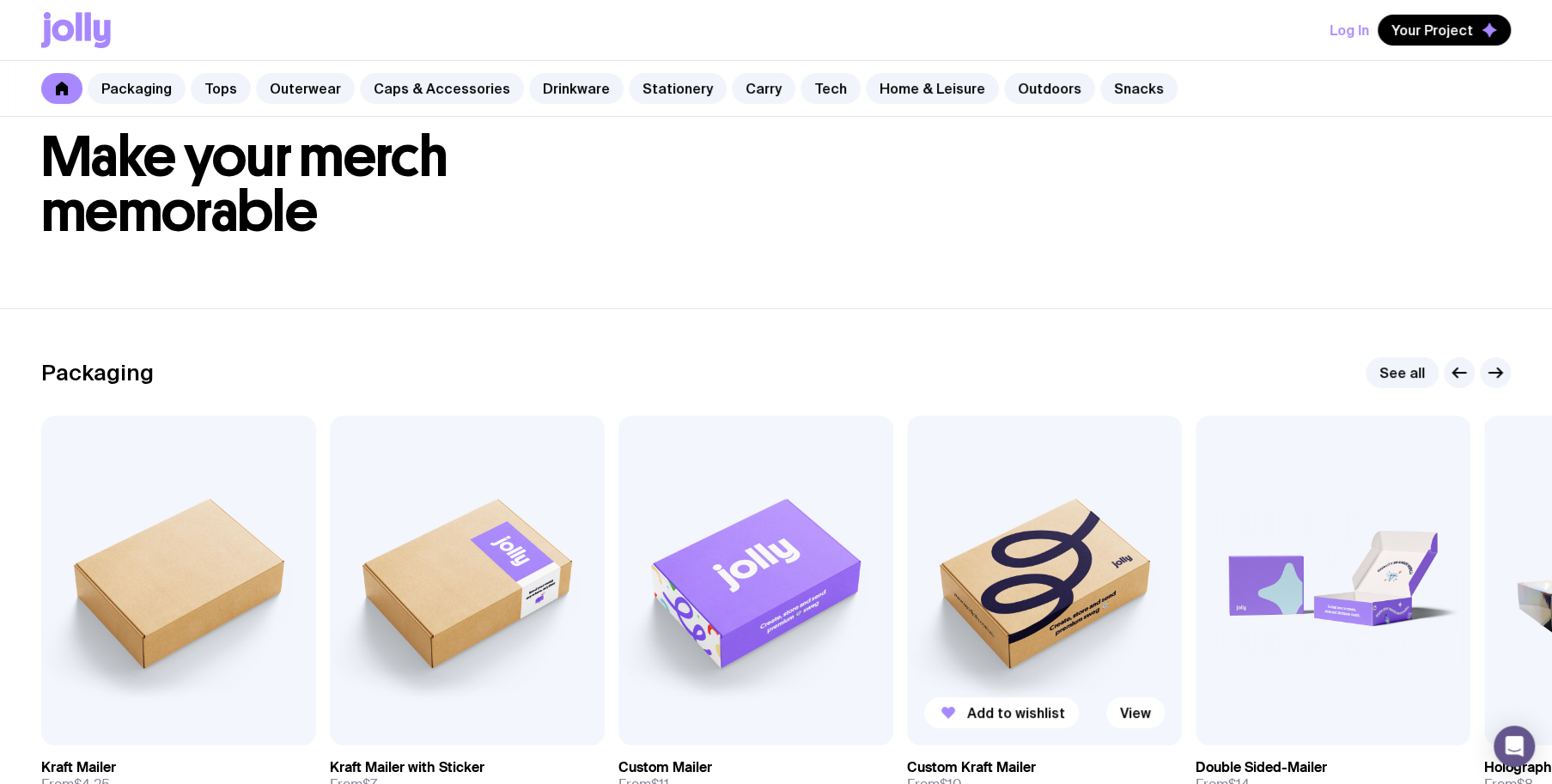
scroll to position [0, 0]
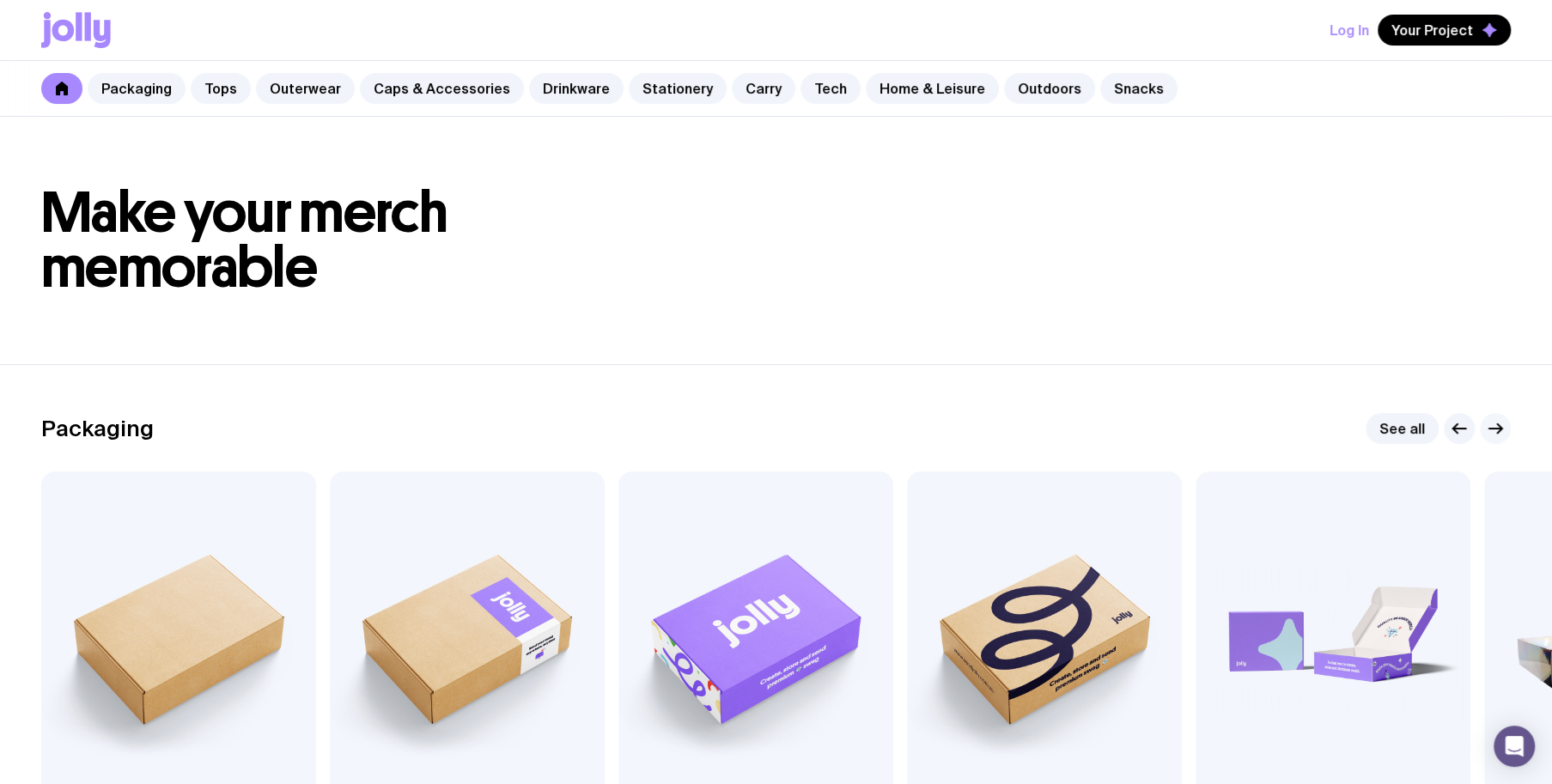
click at [1503, 425] on icon "button" at bounding box center [1495, 429] width 21 height 21
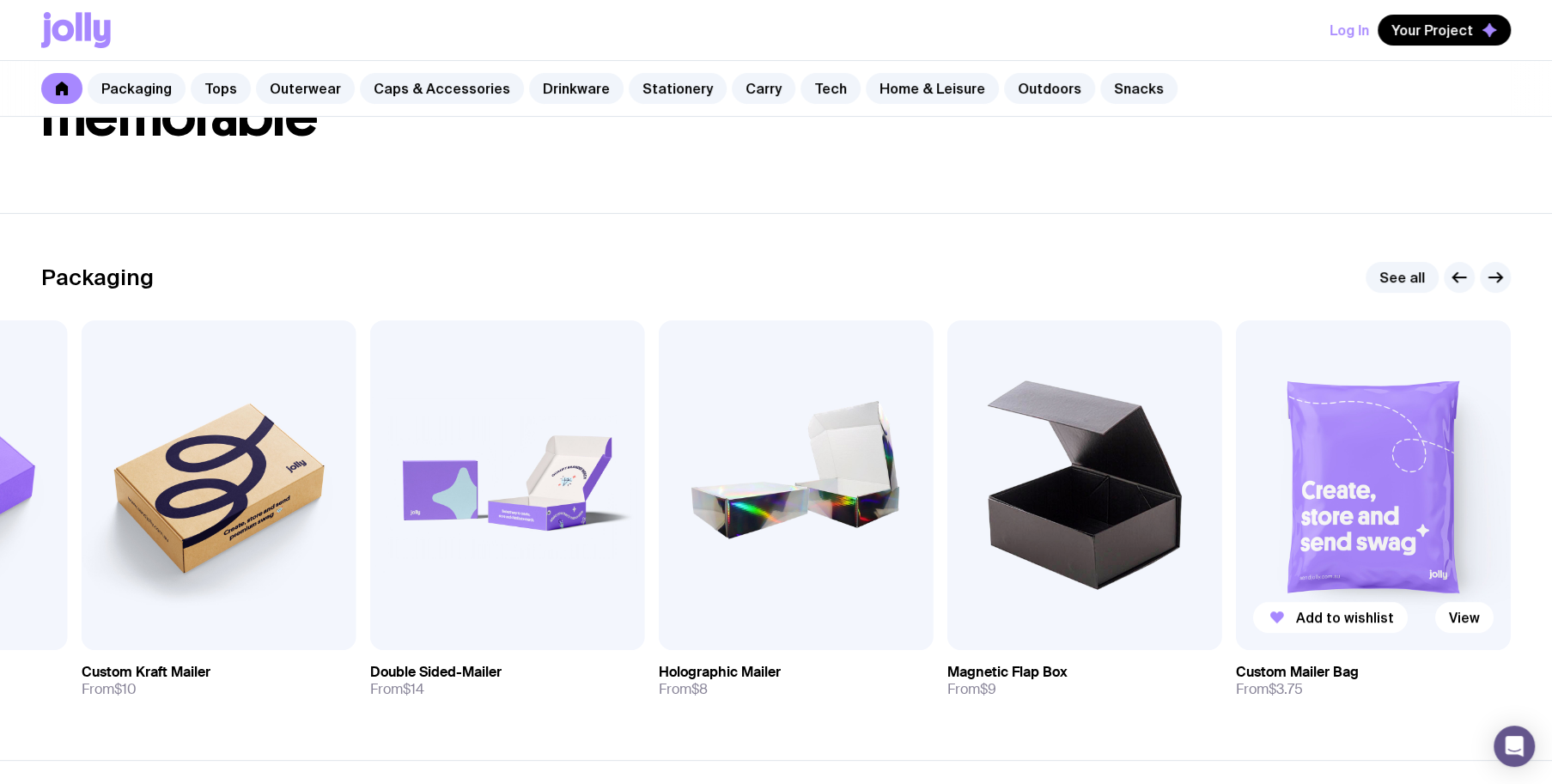
scroll to position [86, 0]
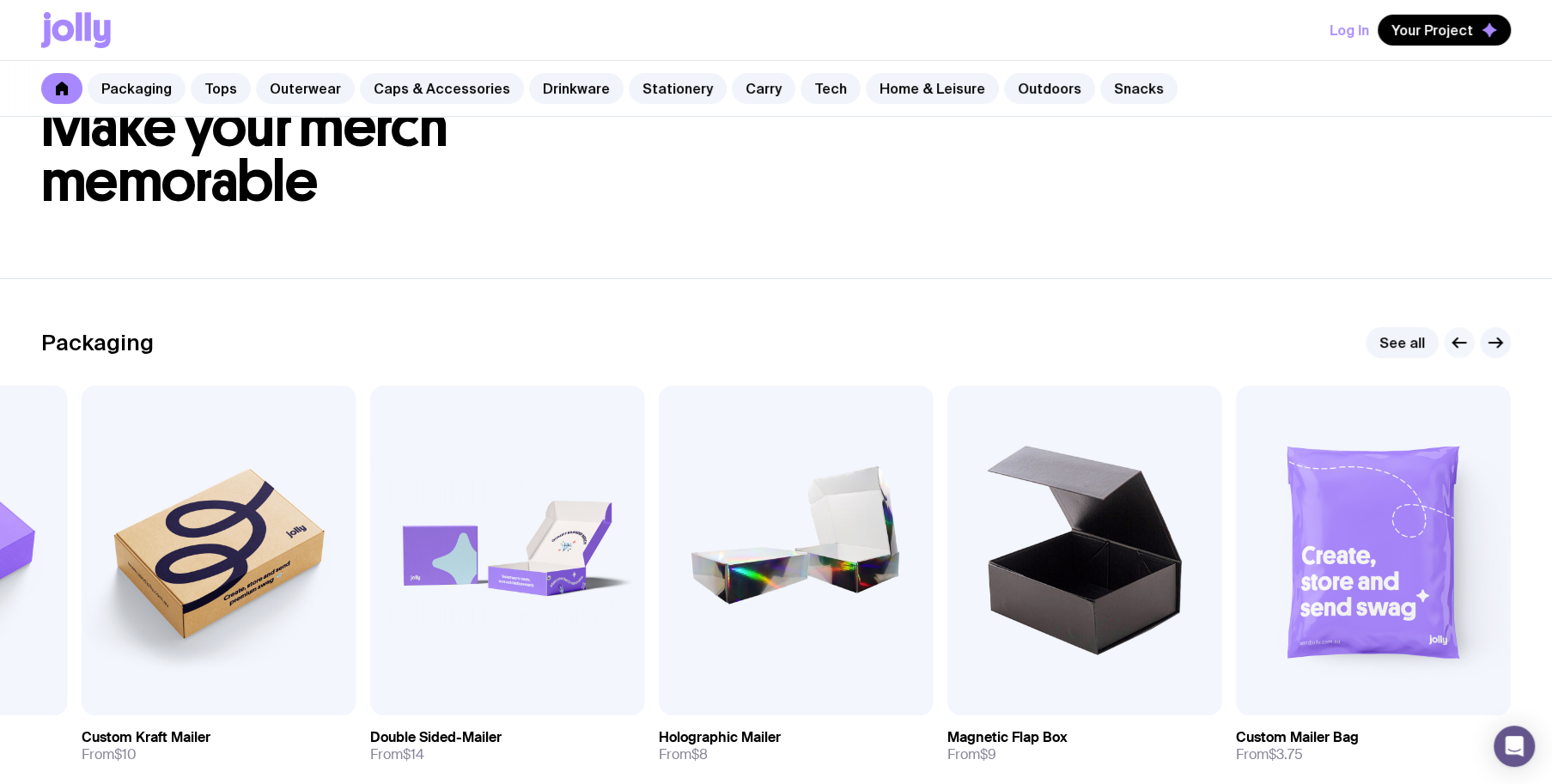
click at [1455, 338] on icon "button" at bounding box center [1455, 342] width 4 height 10
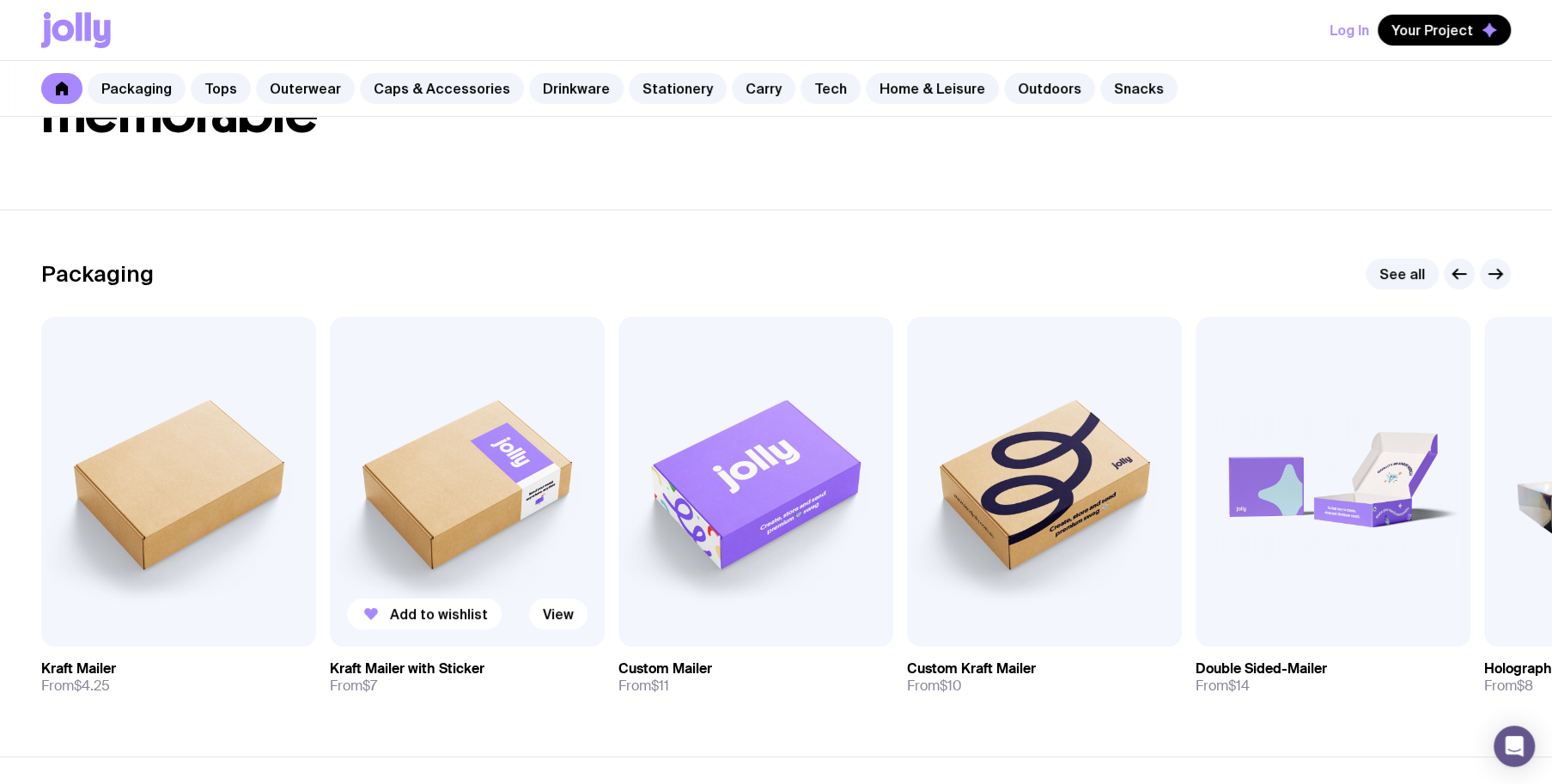
scroll to position [172, 0]
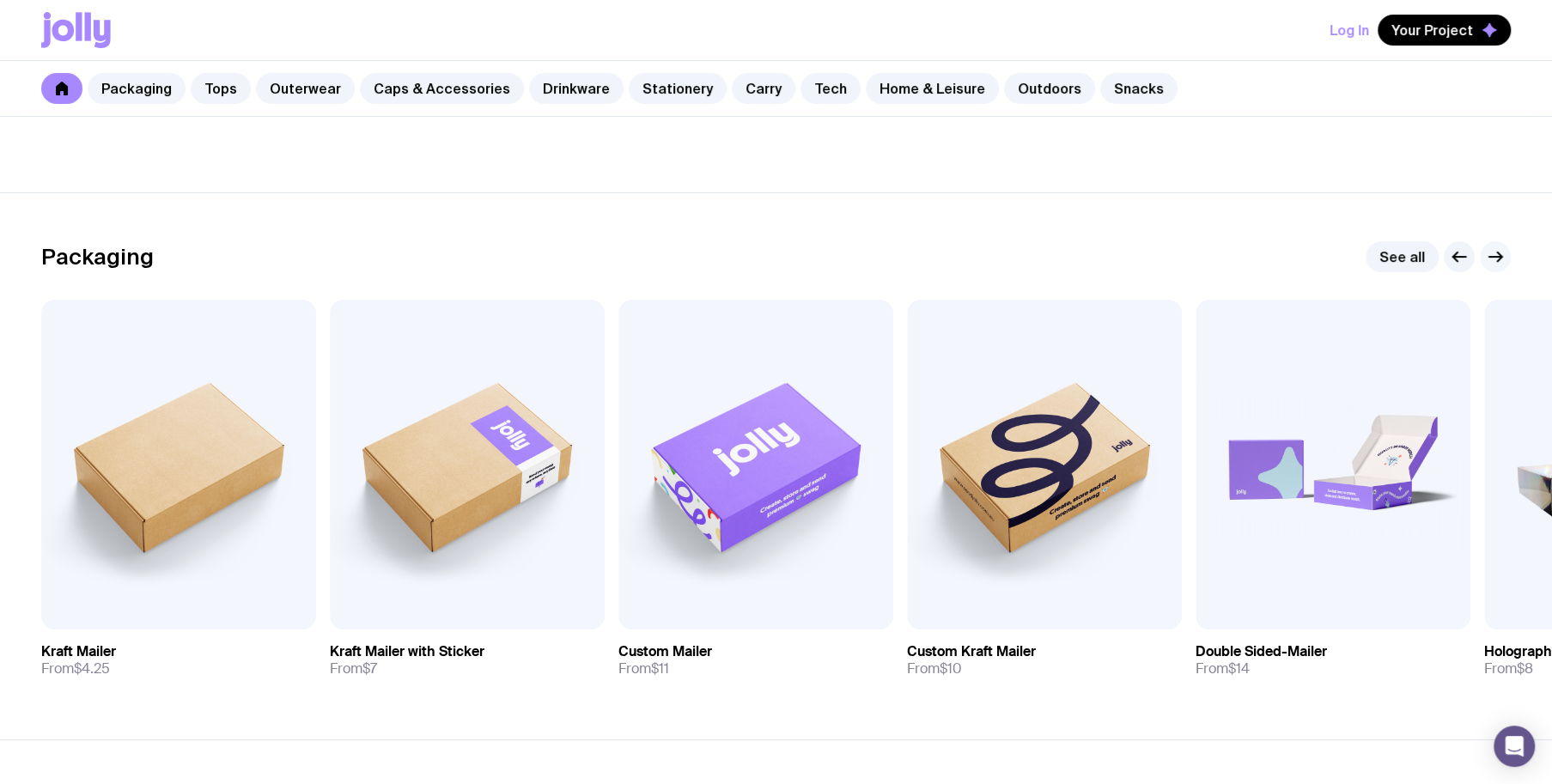
click at [1505, 257] on button "button" at bounding box center [1495, 257] width 31 height 31
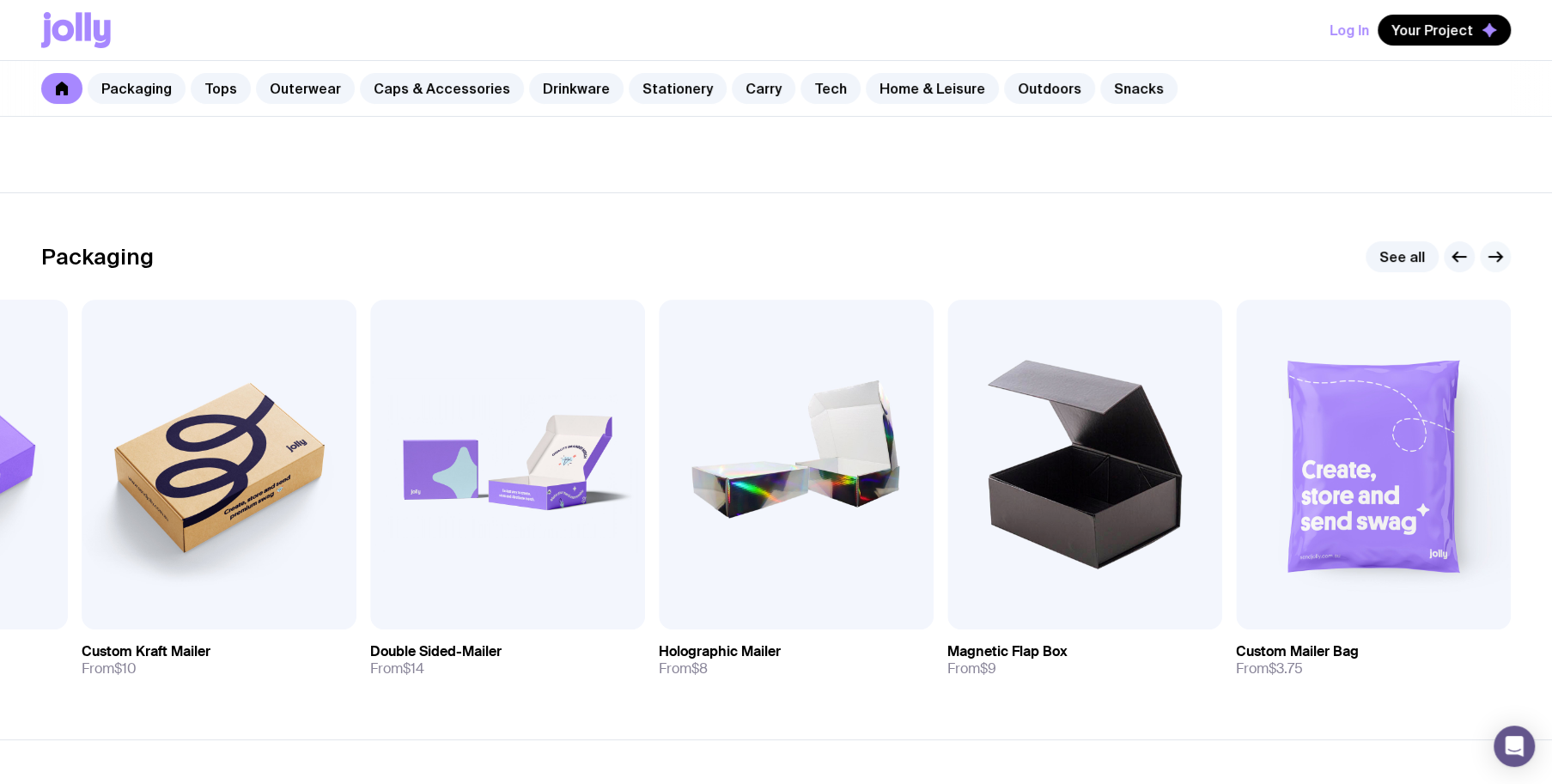
click at [1503, 257] on icon "button" at bounding box center [1495, 256] width 21 height 21
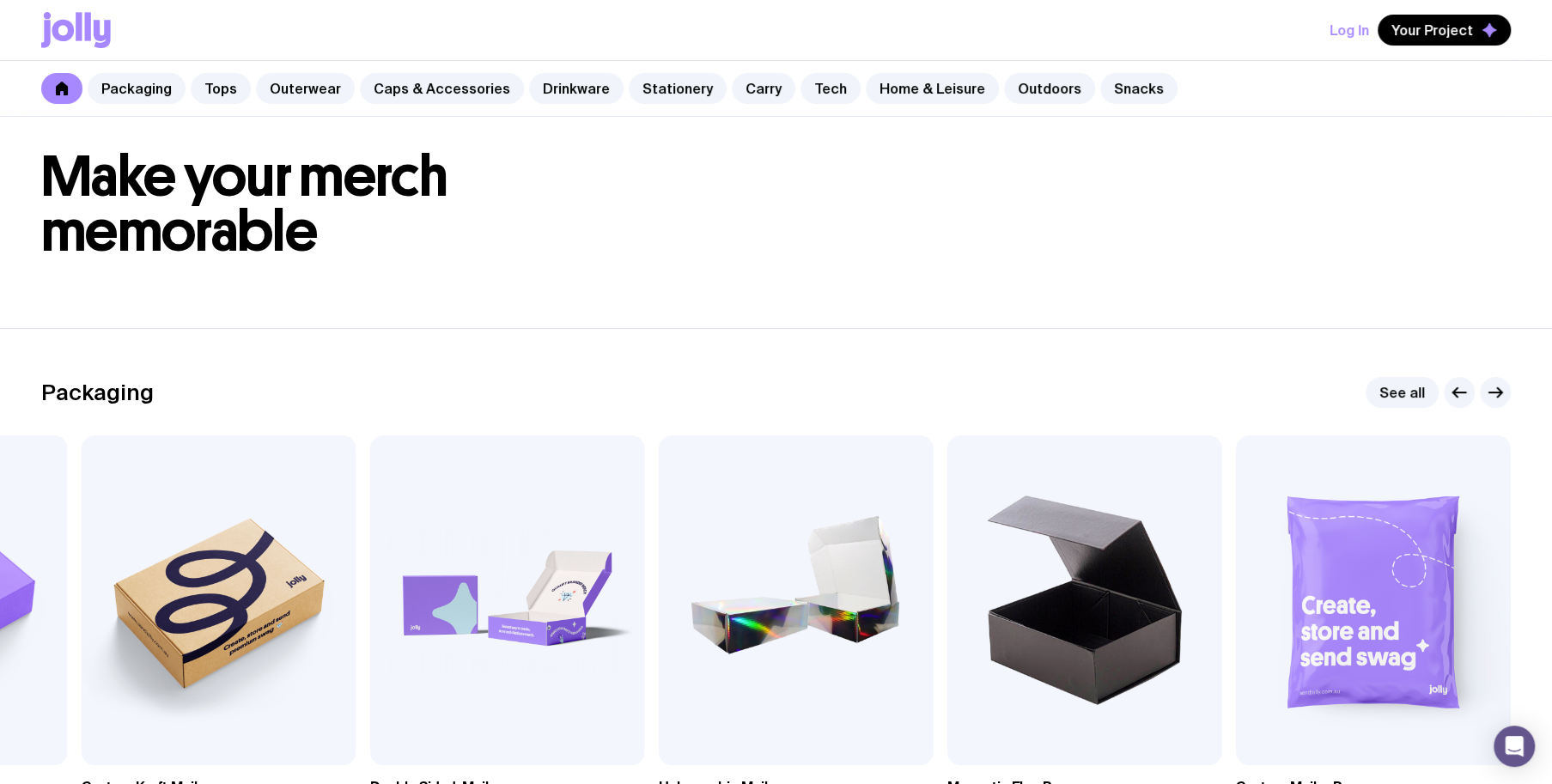
scroll to position [0, 0]
